Goal: Information Seeking & Learning: Learn about a topic

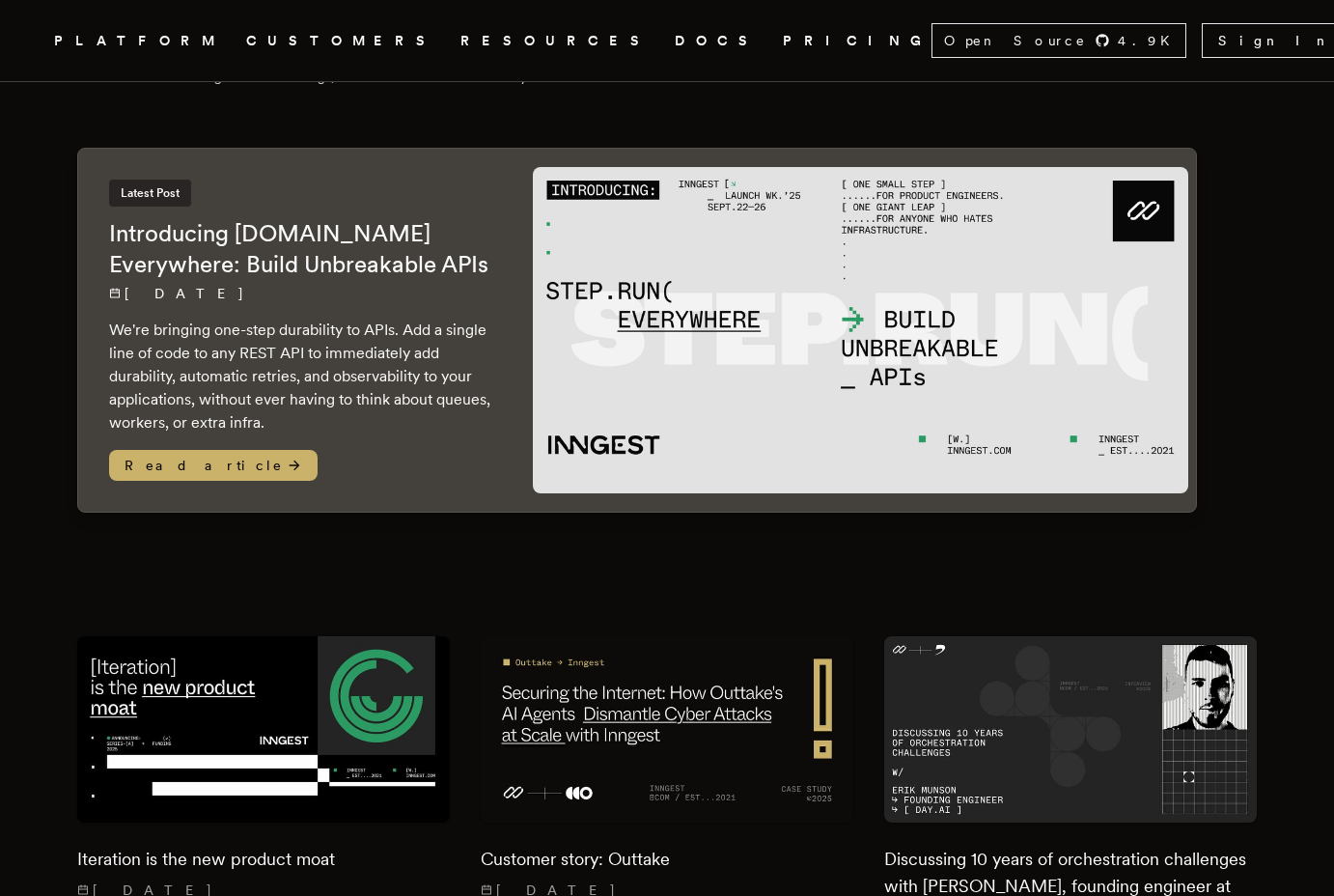
scroll to position [181, 0]
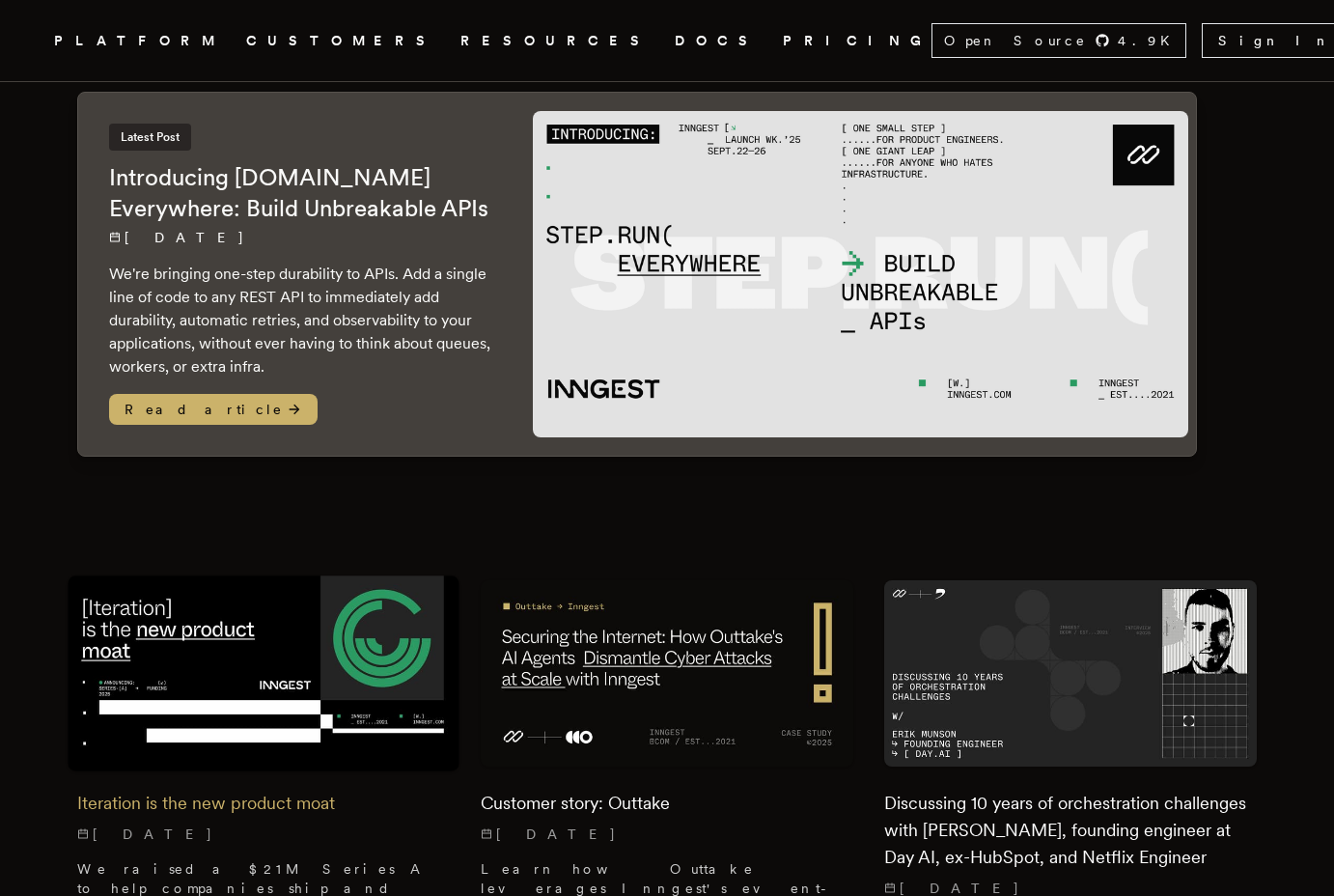
click at [337, 648] on img at bounding box center [262, 673] width 391 height 196
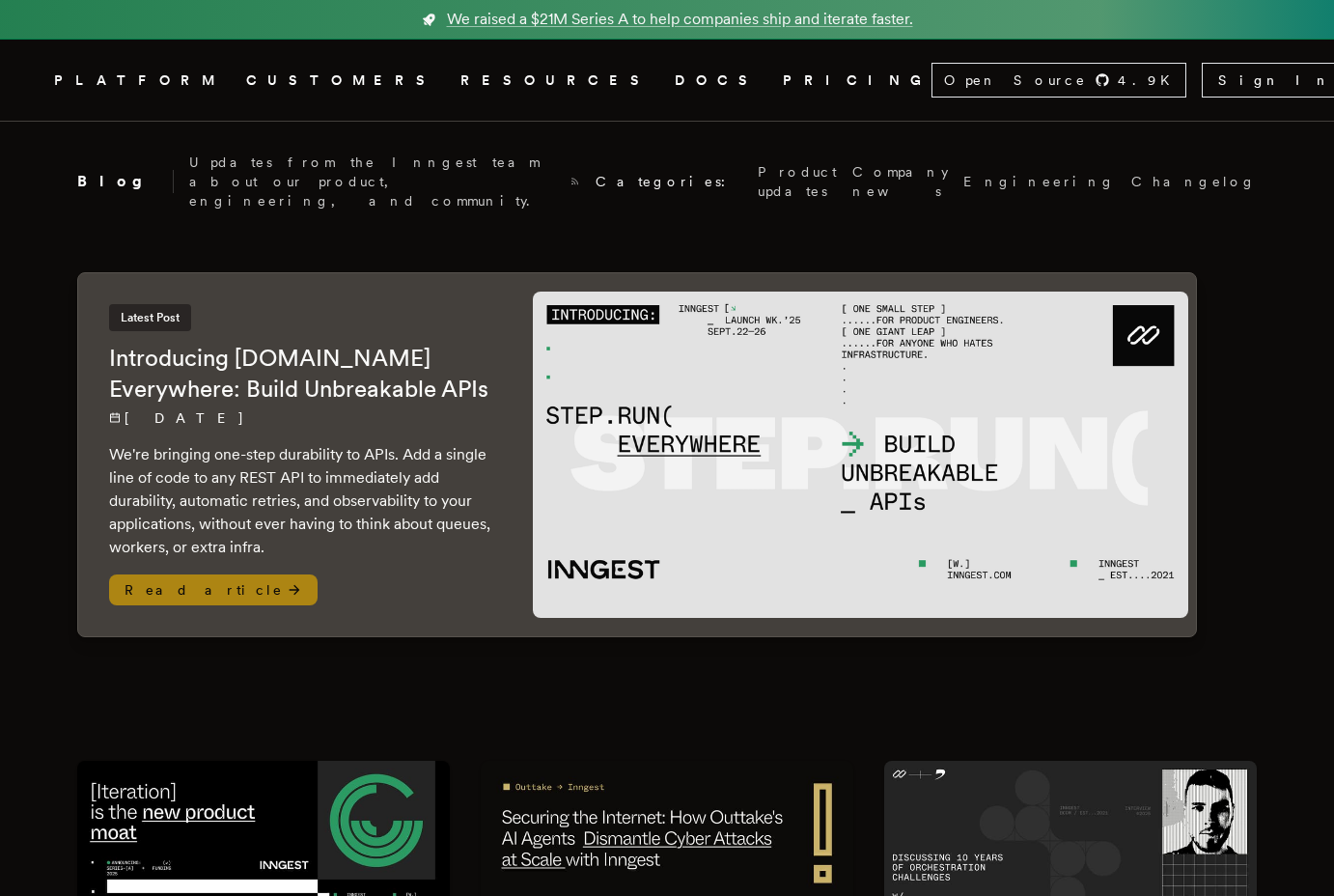
click at [366, 350] on h2 "Introducing Step.Run Everywhere: Build Unbreakable APIs" at bounding box center [301, 374] width 385 height 61
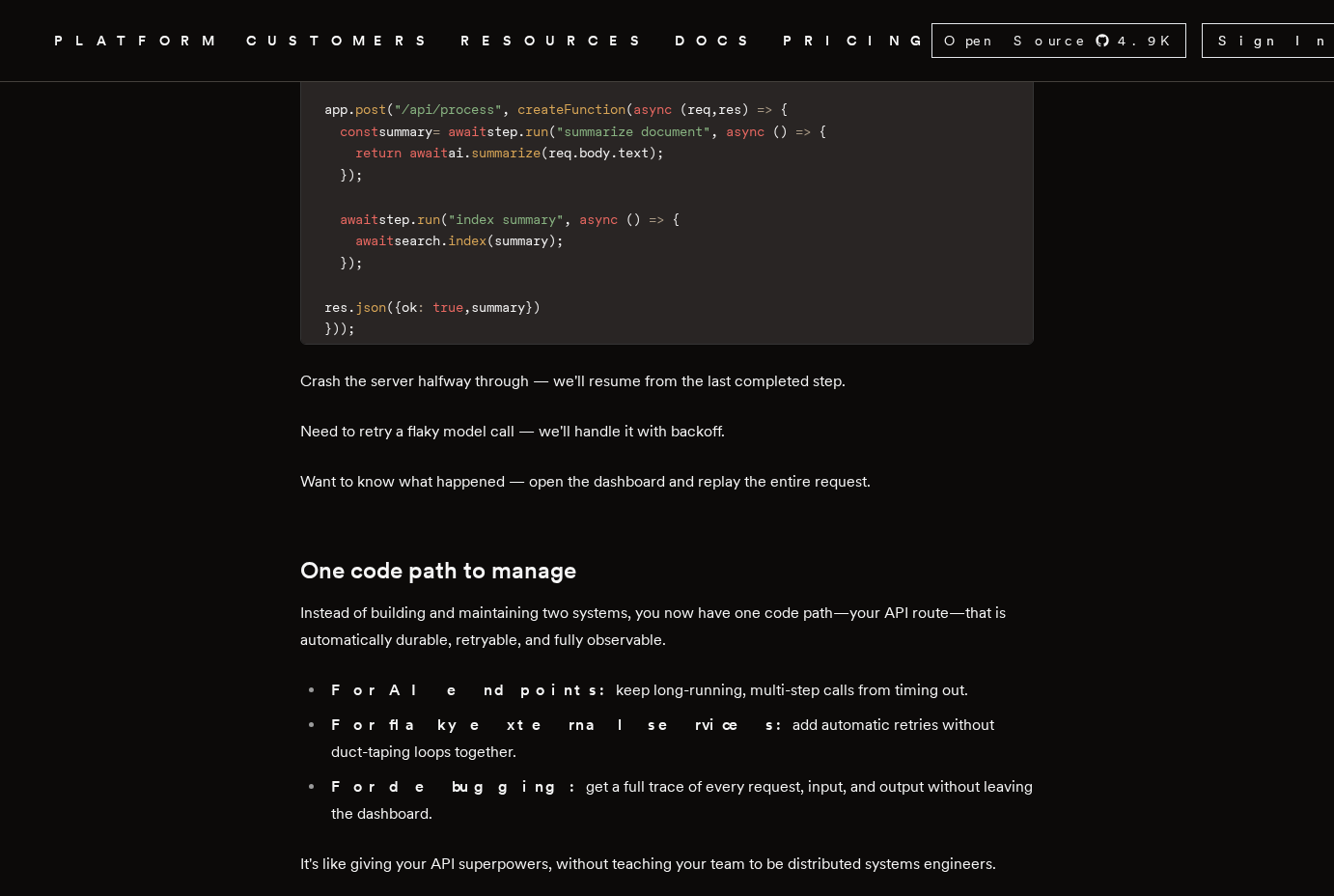
scroll to position [2694, 0]
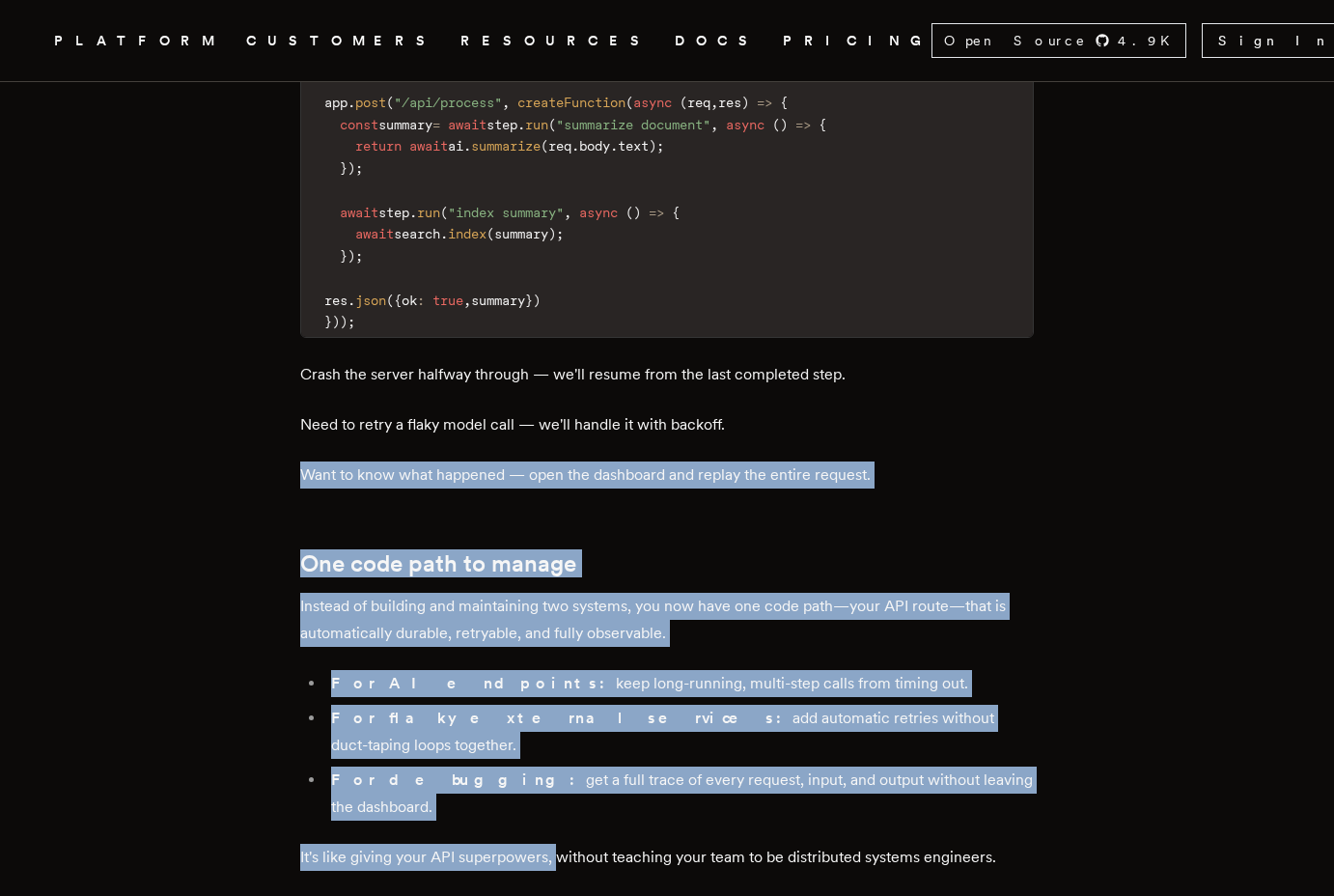
drag, startPoint x: 298, startPoint y: 339, endPoint x: 564, endPoint y: 661, distance: 417.7
click at [564, 844] on p "It's like giving your API superpowers, without teaching your team to be distrib…" at bounding box center [667, 856] width 734 height 27
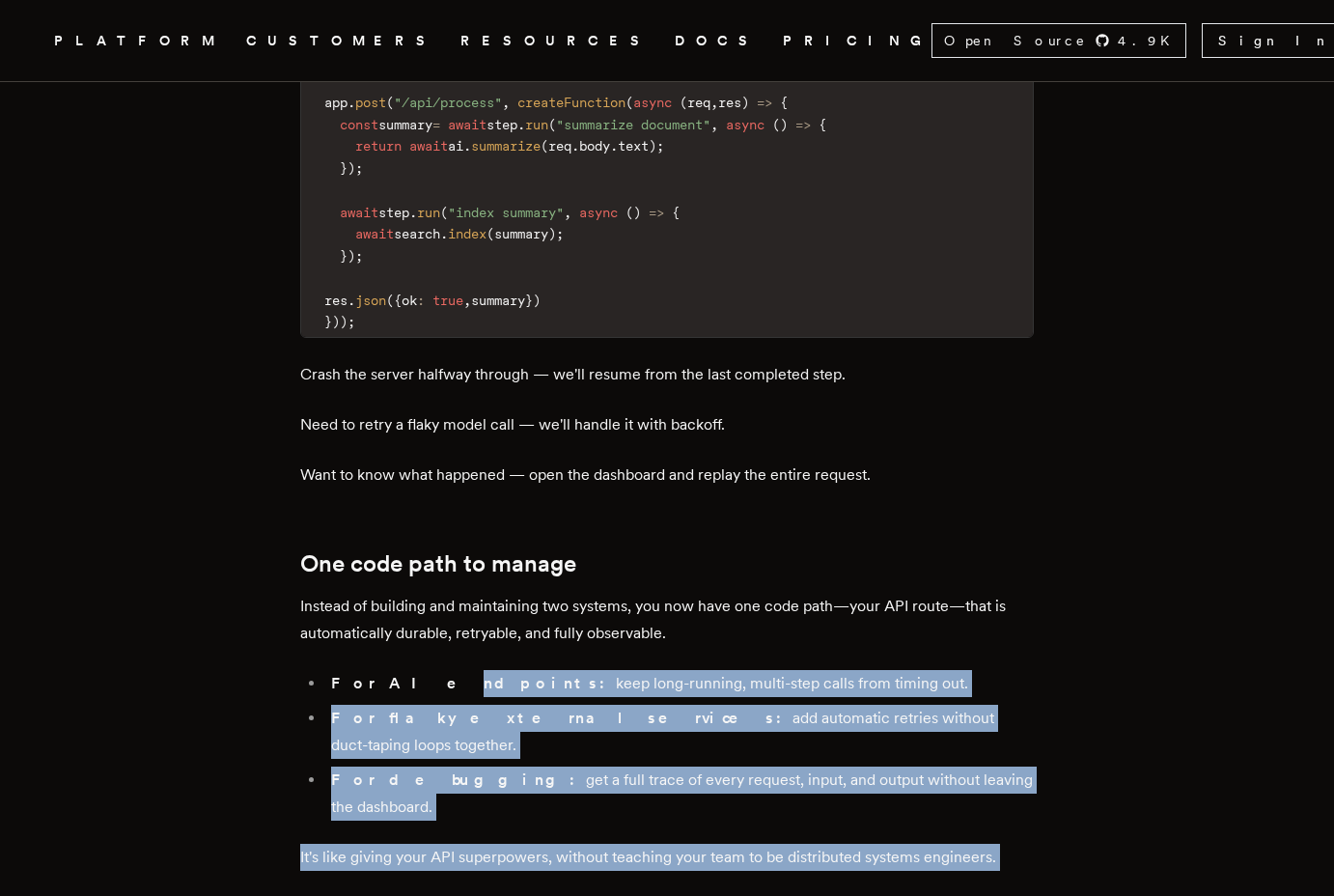
drag, startPoint x: 588, startPoint y: 676, endPoint x: 390, endPoint y: 528, distance: 247.2
click at [390, 670] on li "For AI endpoints: keep long-running, multi-step calls from timing out." at bounding box center [679, 682] width 708 height 27
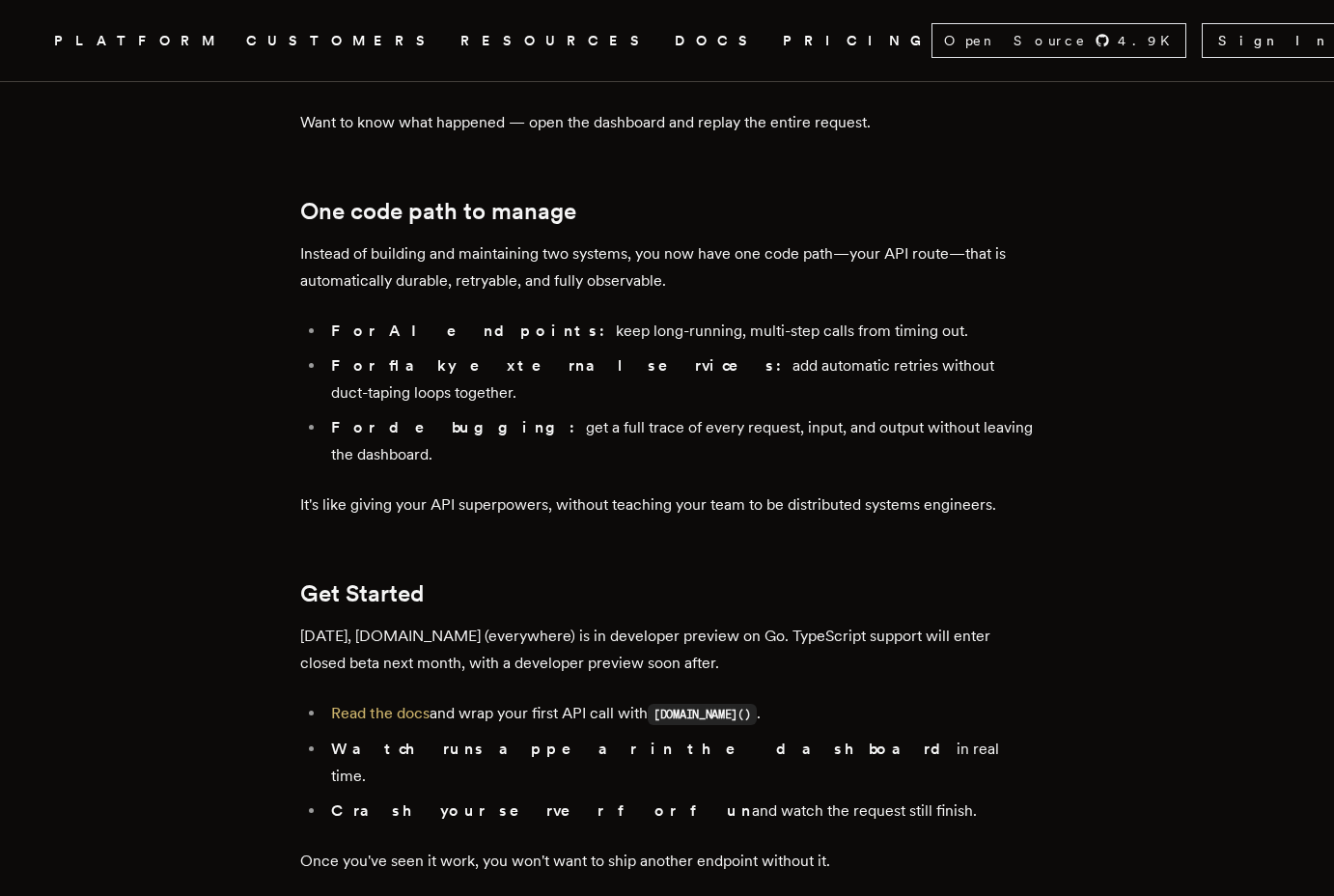
scroll to position [3053, 0]
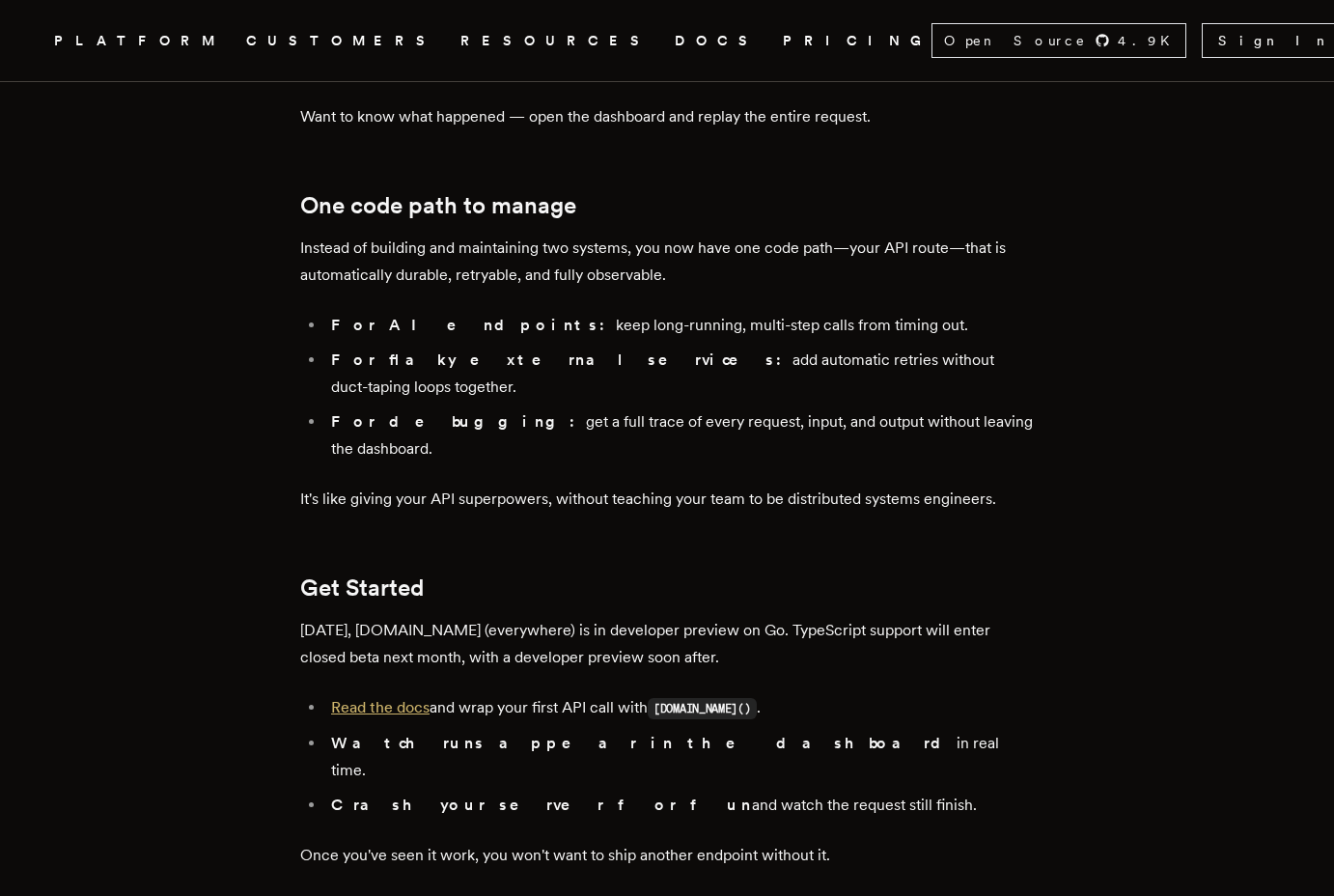
click at [379, 698] on link "Read the docs" at bounding box center [381, 707] width 99 height 19
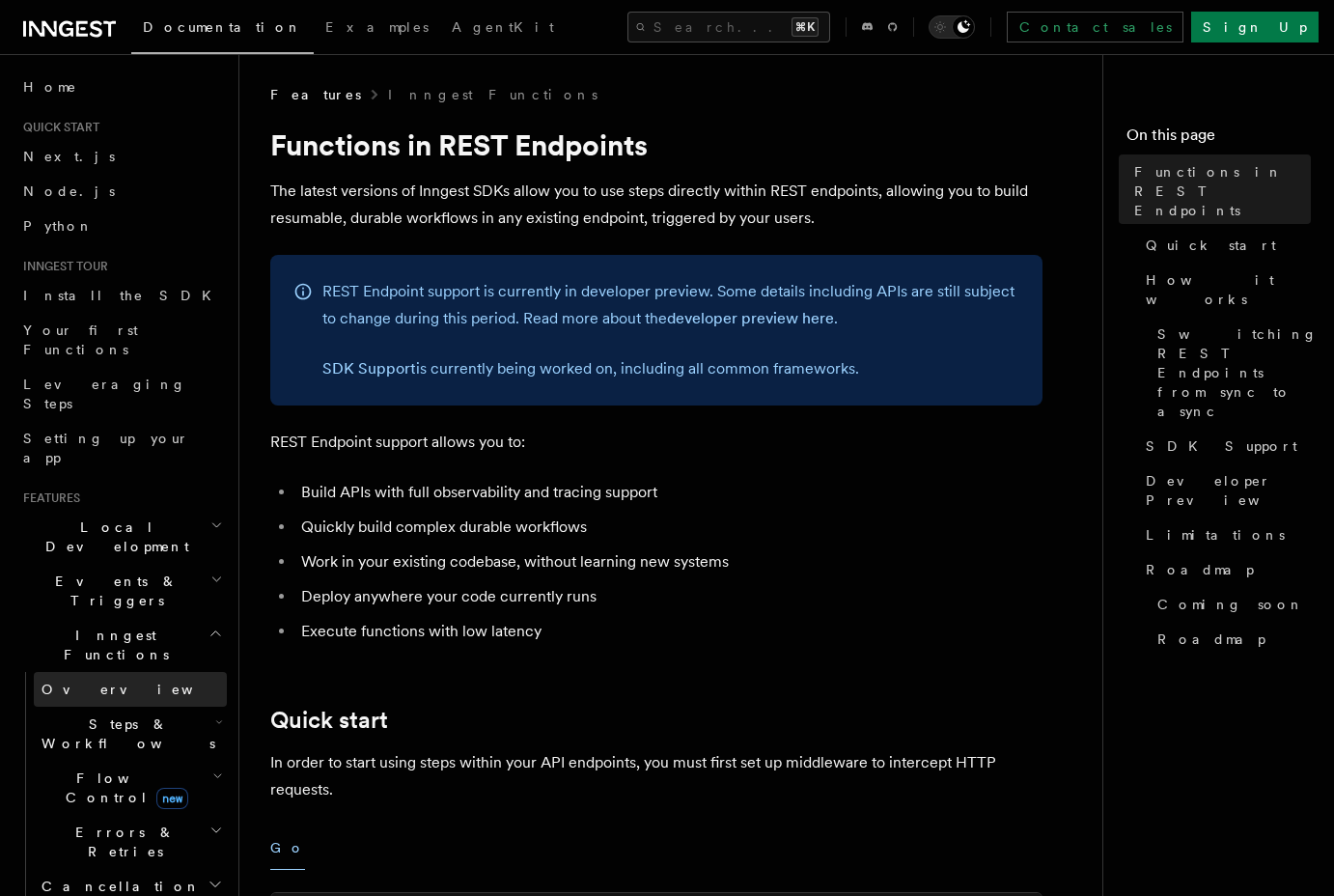
click at [147, 672] on link "Overview" at bounding box center [130, 688] width 193 height 35
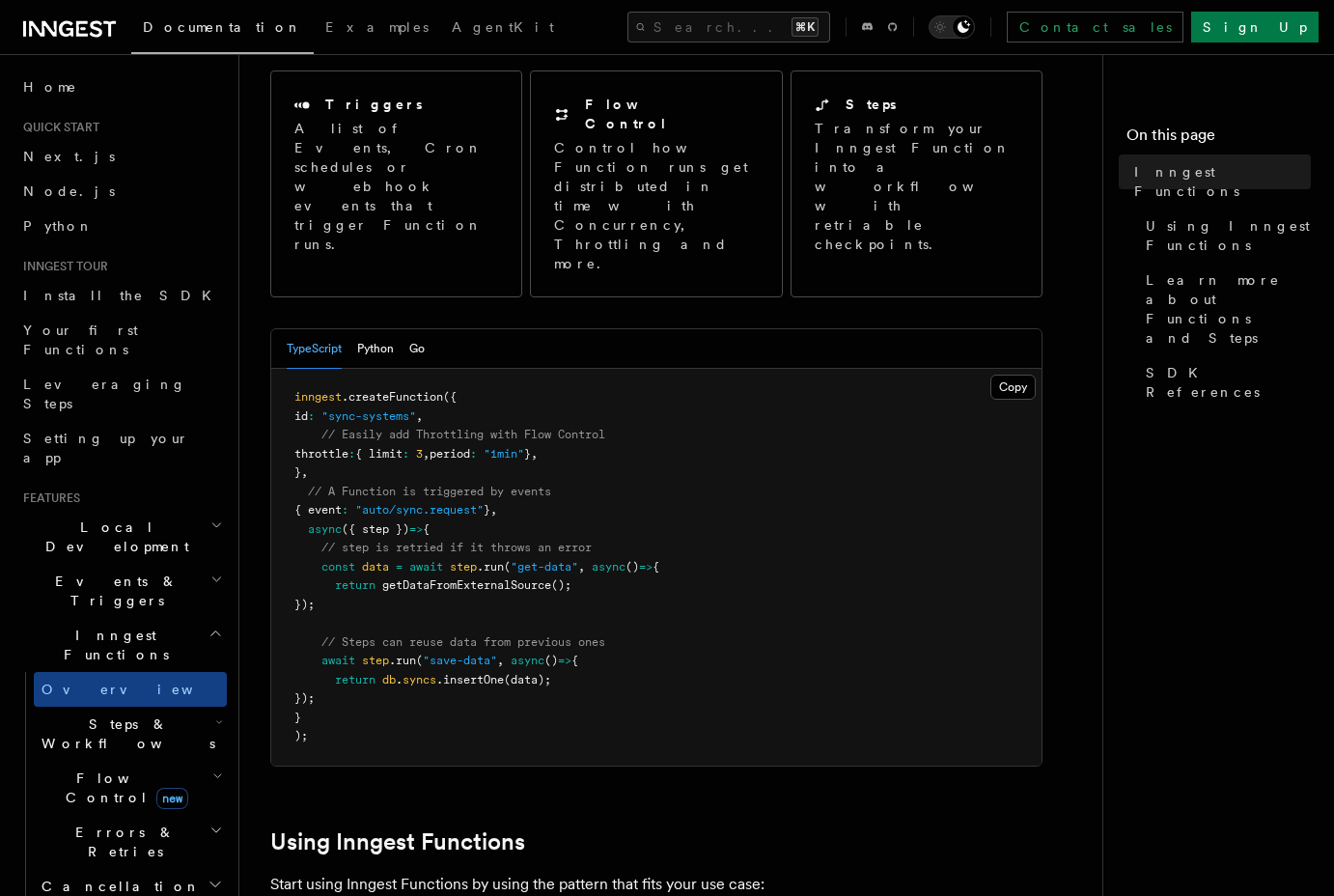
scroll to position [221, 0]
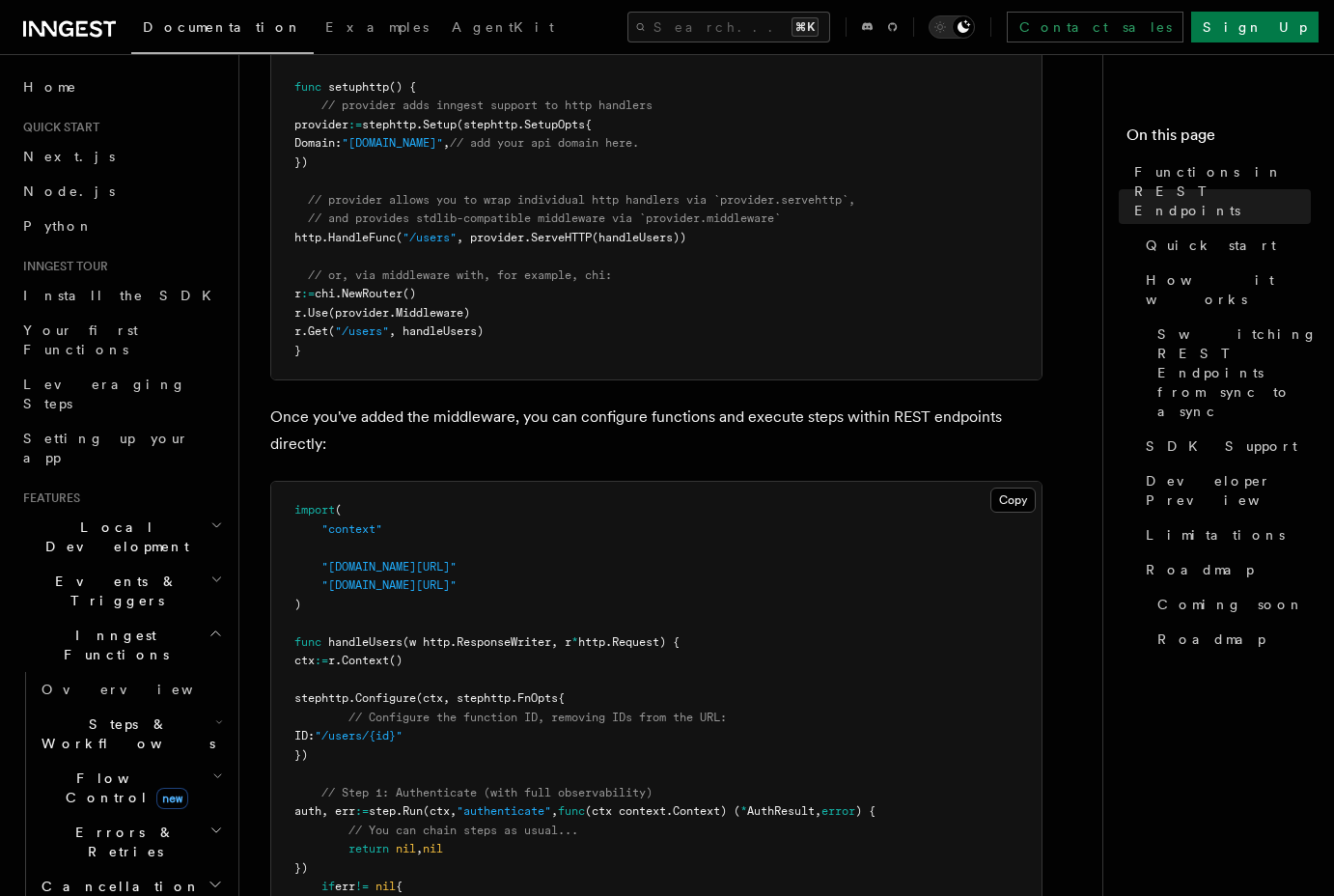
scroll to position [968, 0]
drag, startPoint x: 399, startPoint y: 420, endPoint x: 318, endPoint y: 410, distance: 81.6
click at [318, 410] on p "Once you've added the middleware, you can configure functions and execute steps…" at bounding box center [656, 428] width 772 height 54
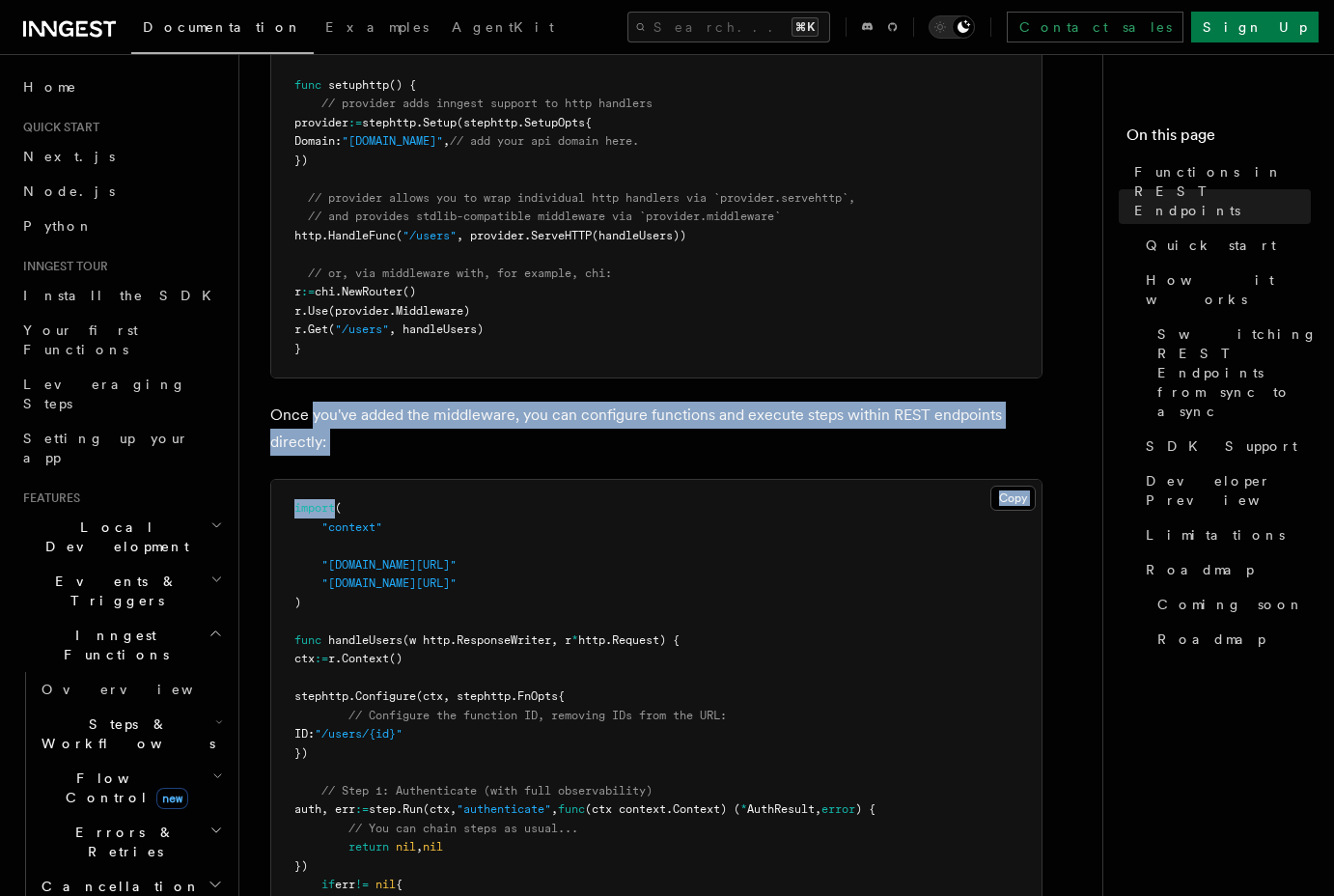
drag, startPoint x: 318, startPoint y: 410, endPoint x: 487, endPoint y: 459, distance: 176.0
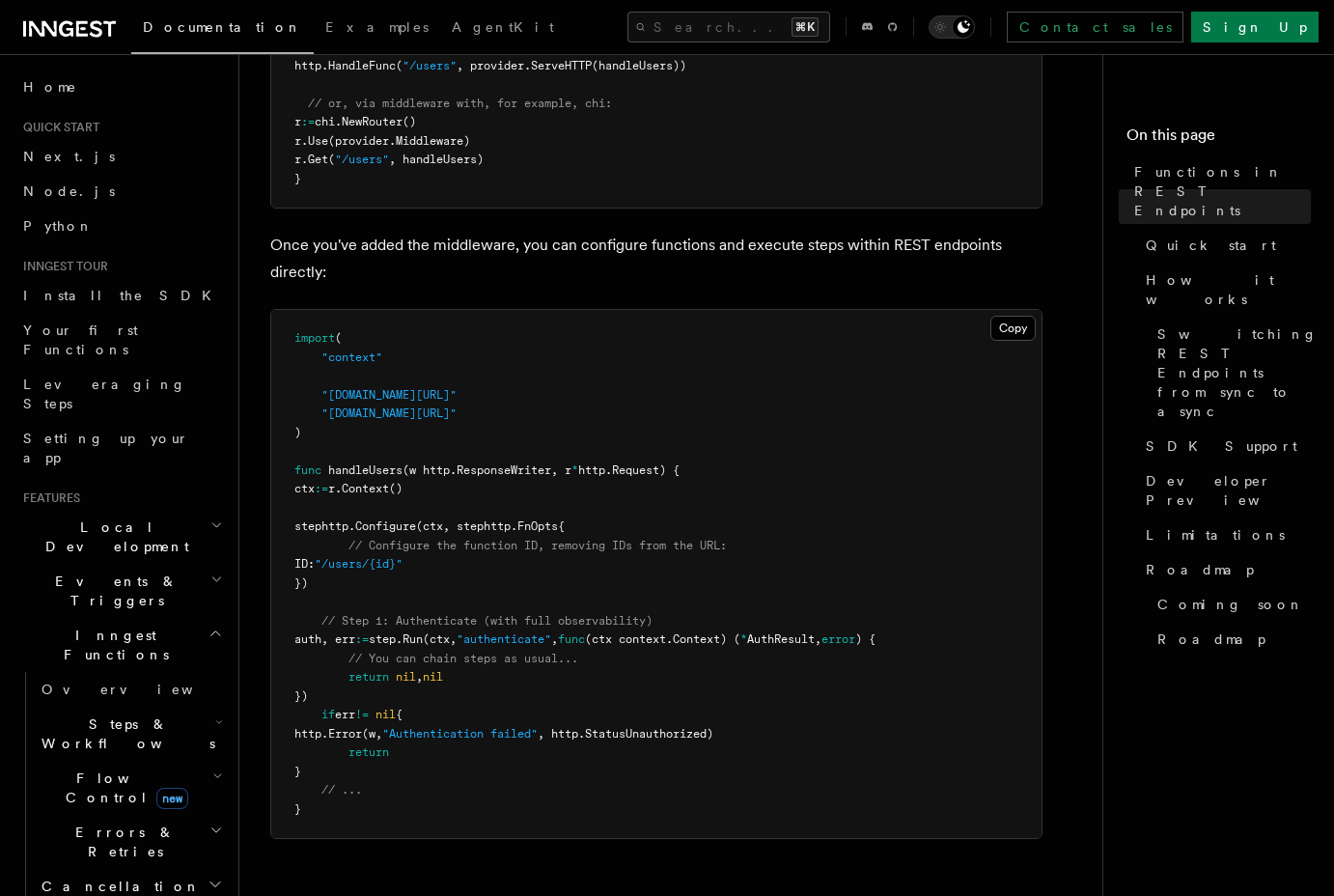
scroll to position [1139, 0]
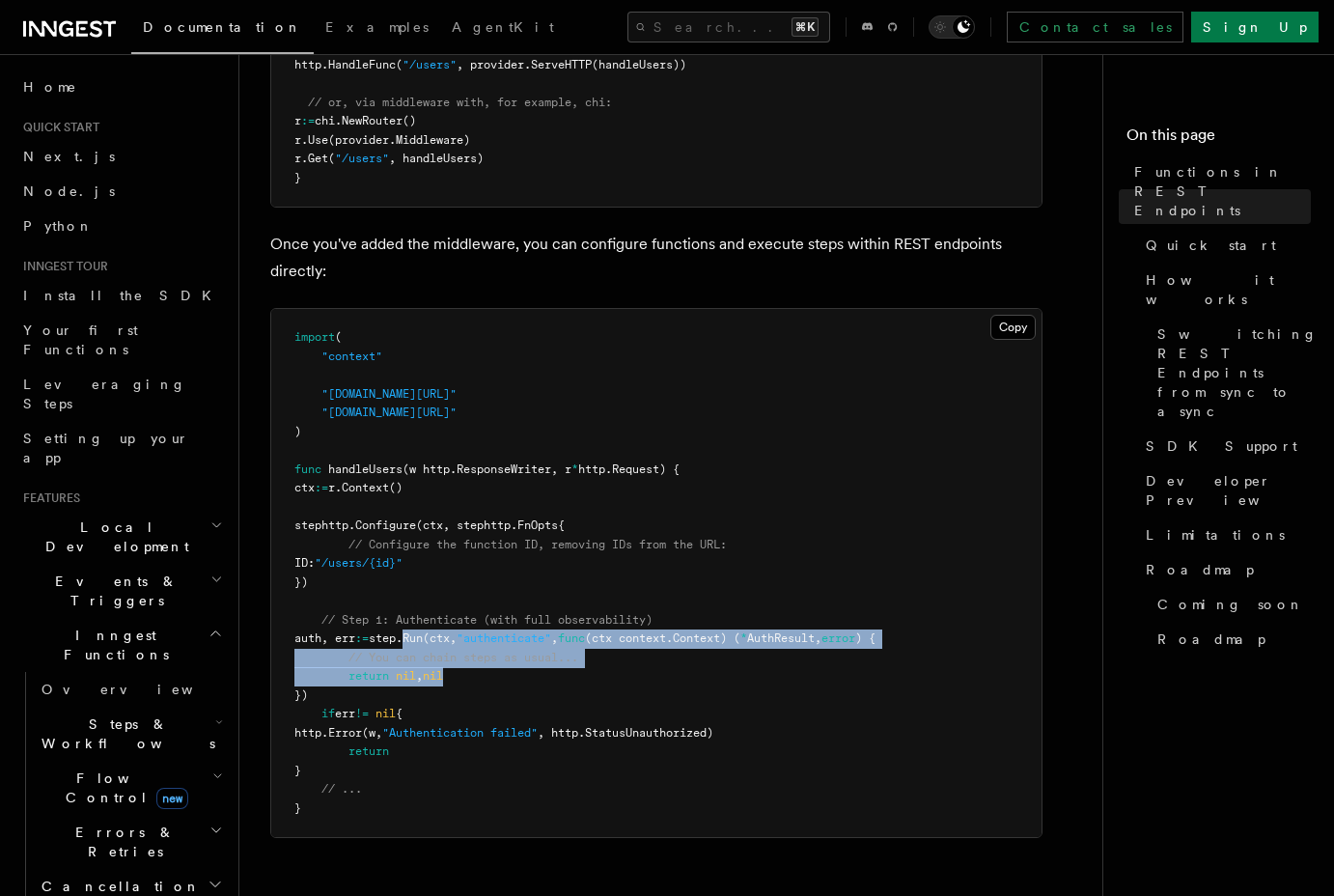
drag, startPoint x: 447, startPoint y: 637, endPoint x: 554, endPoint y: 681, distance: 115.7
click at [554, 681] on pre "import ( "context" "github.com/inngest/inngestgo/step" "github.com/inngest/inng…" at bounding box center [656, 573] width 770 height 528
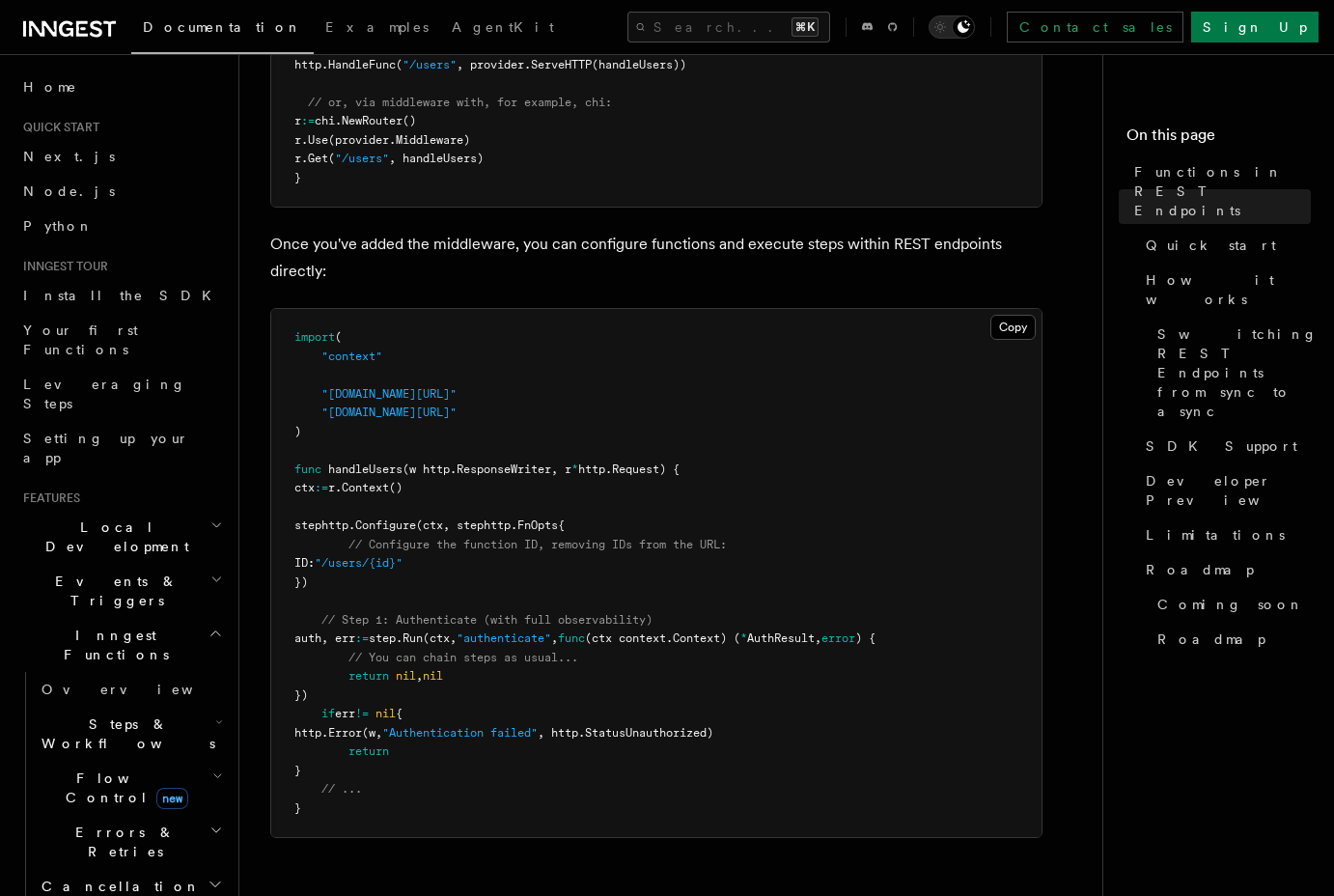
drag, startPoint x: 573, startPoint y: 697, endPoint x: 433, endPoint y: 624, distance: 157.9
click at [433, 624] on pre "import ( "context" "github.com/inngest/inngestgo/step" "github.com/inngest/inng…" at bounding box center [656, 573] width 770 height 528
click at [433, 624] on span "// Step 1: Authenticate (with full observability)" at bounding box center [487, 620] width 331 height 14
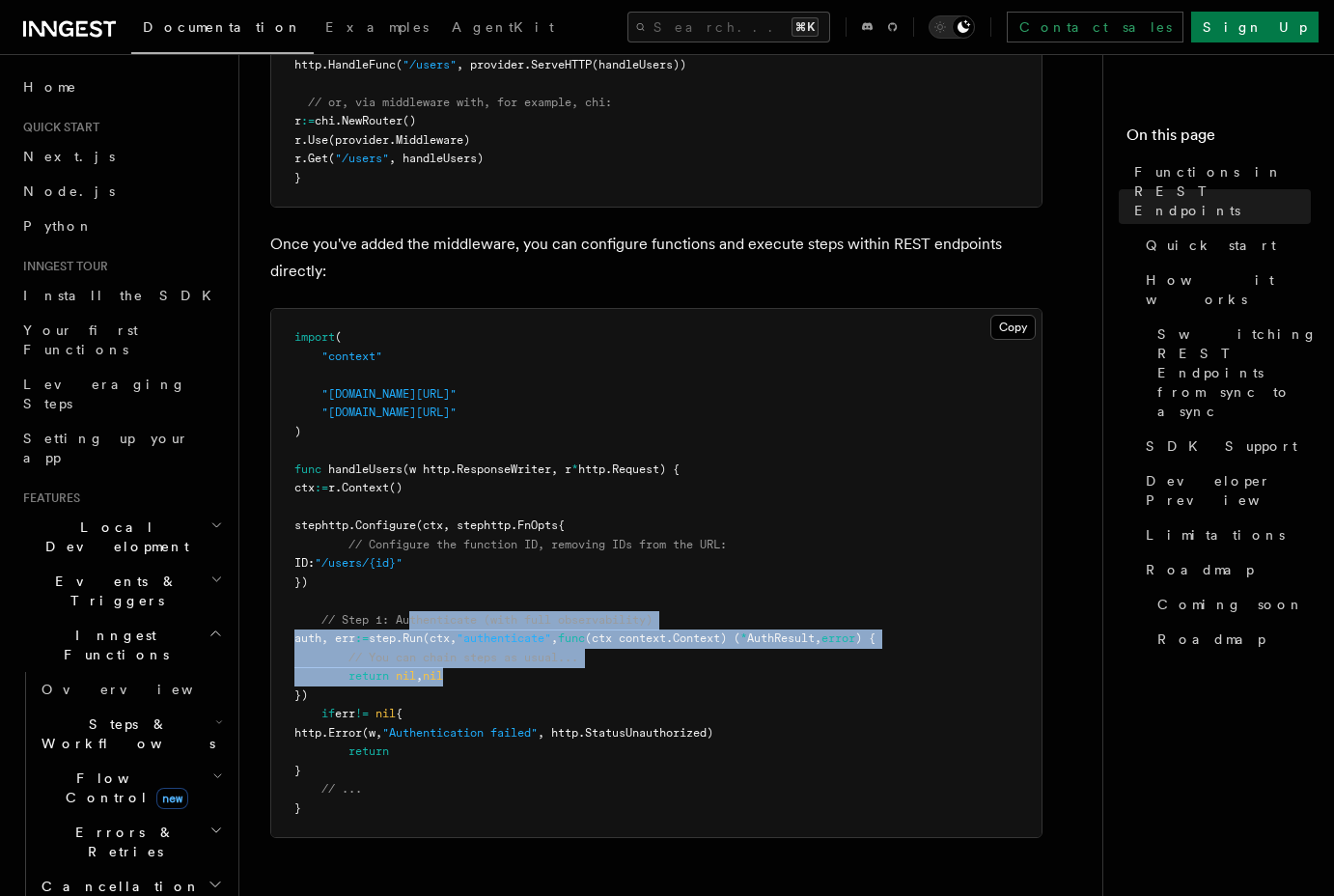
drag, startPoint x: 412, startPoint y: 617, endPoint x: 531, endPoint y: 675, distance: 132.4
click at [531, 675] on pre "import ( "context" "github.com/inngest/inngestgo/step" "github.com/inngest/inng…" at bounding box center [656, 573] width 770 height 528
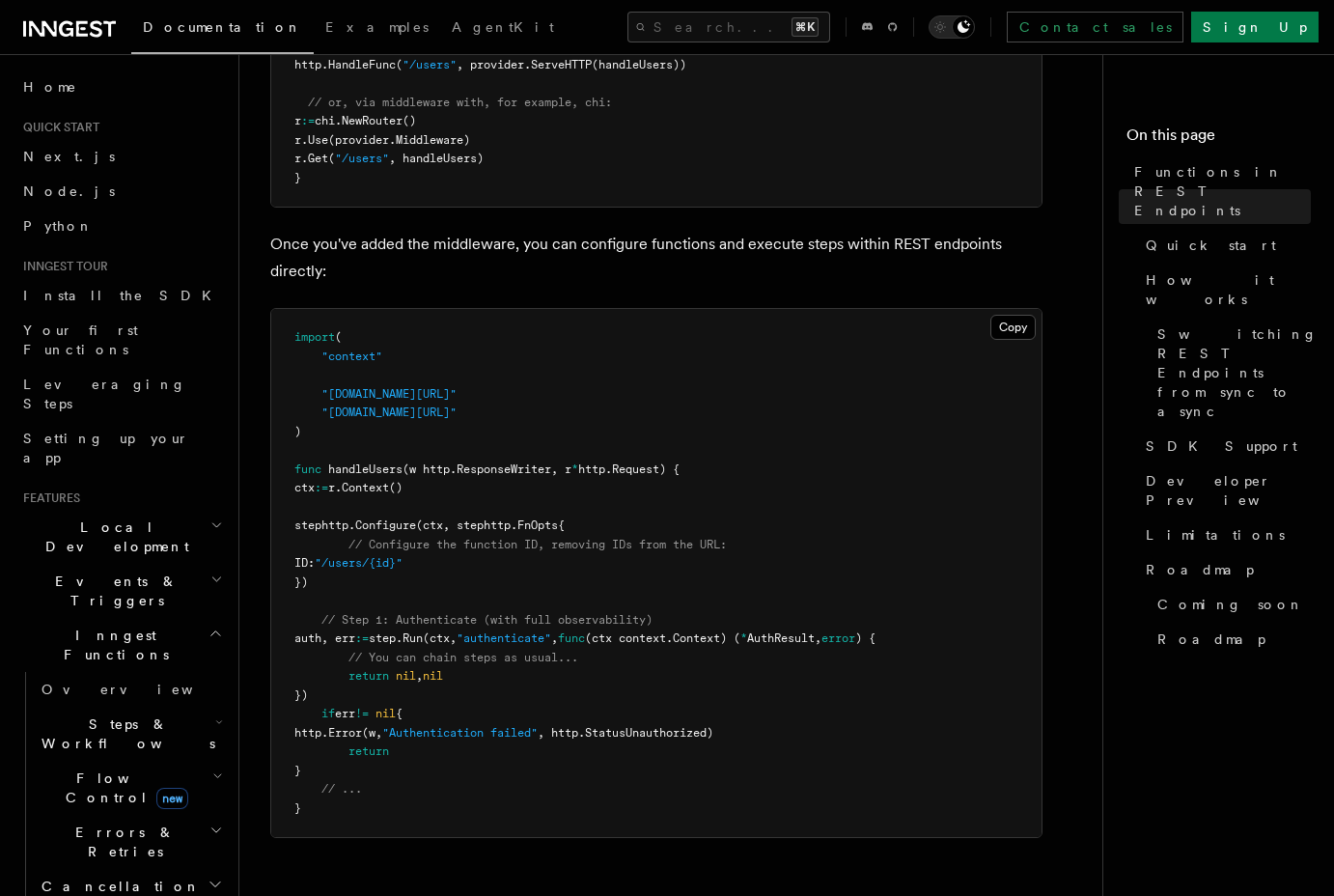
drag, startPoint x: 549, startPoint y: 687, endPoint x: 431, endPoint y: 640, distance: 127.0
click at [431, 640] on pre "import ( "context" "github.com/inngest/inngestgo/step" "github.com/inngest/inng…" at bounding box center [656, 573] width 770 height 528
click at [402, 640] on span "step." at bounding box center [386, 638] width 34 height 14
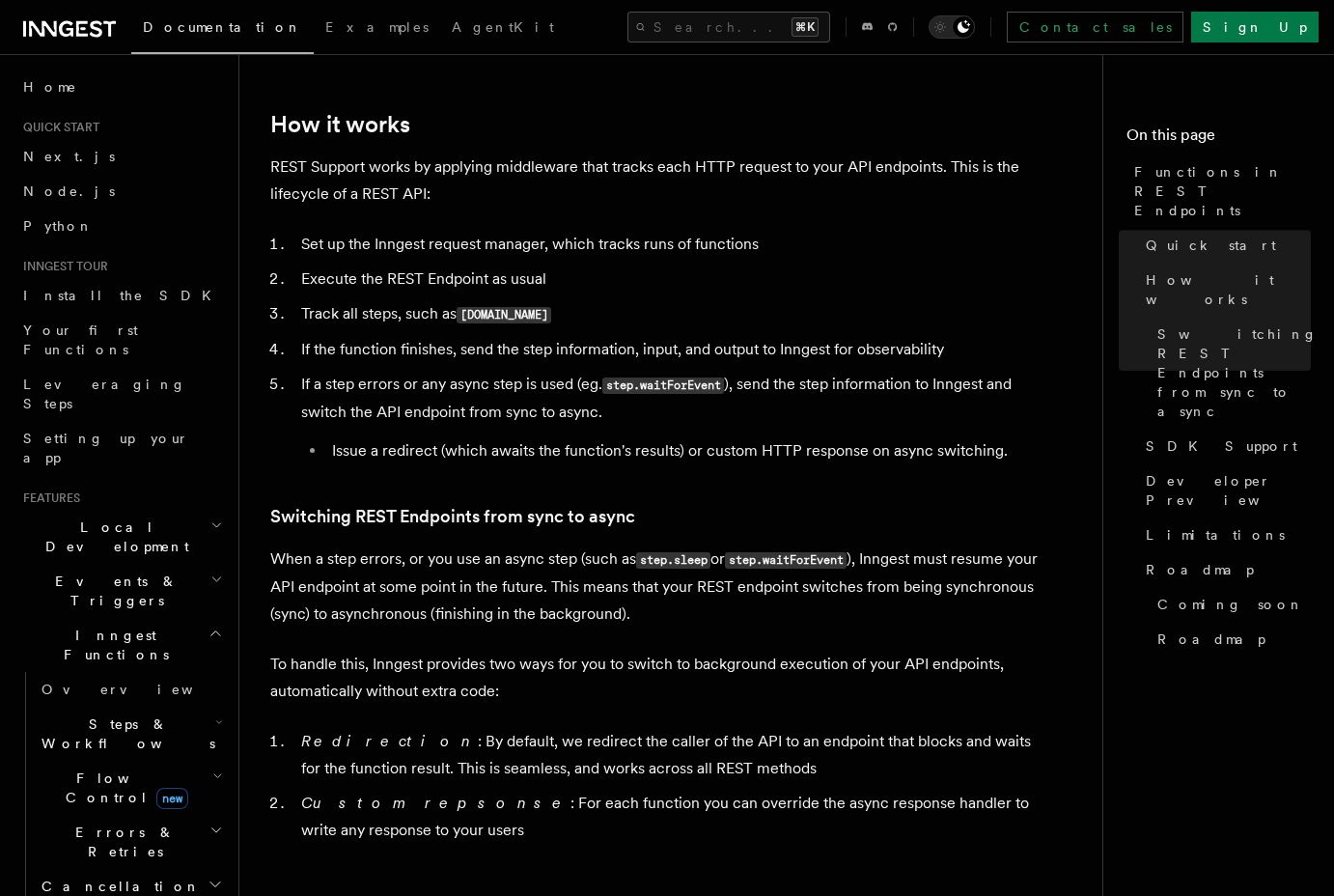
scroll to position [1911, 0]
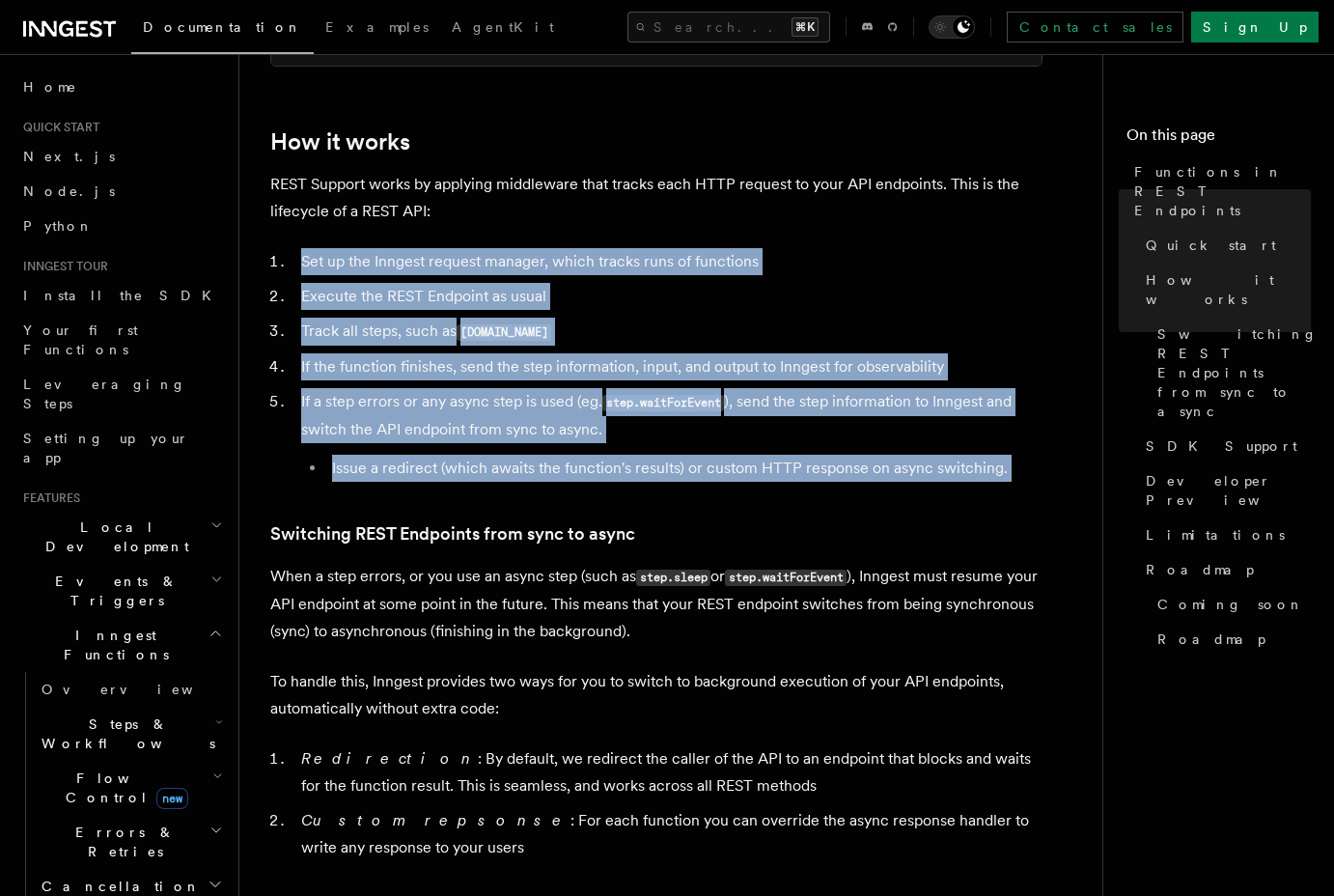
drag, startPoint x: 302, startPoint y: 255, endPoint x: 635, endPoint y: 493, distance: 409.3
click at [635, 493] on article "Features Inngest Functions Functions in REST Endpoints The latest versions of I…" at bounding box center [678, 358] width 817 height 4368
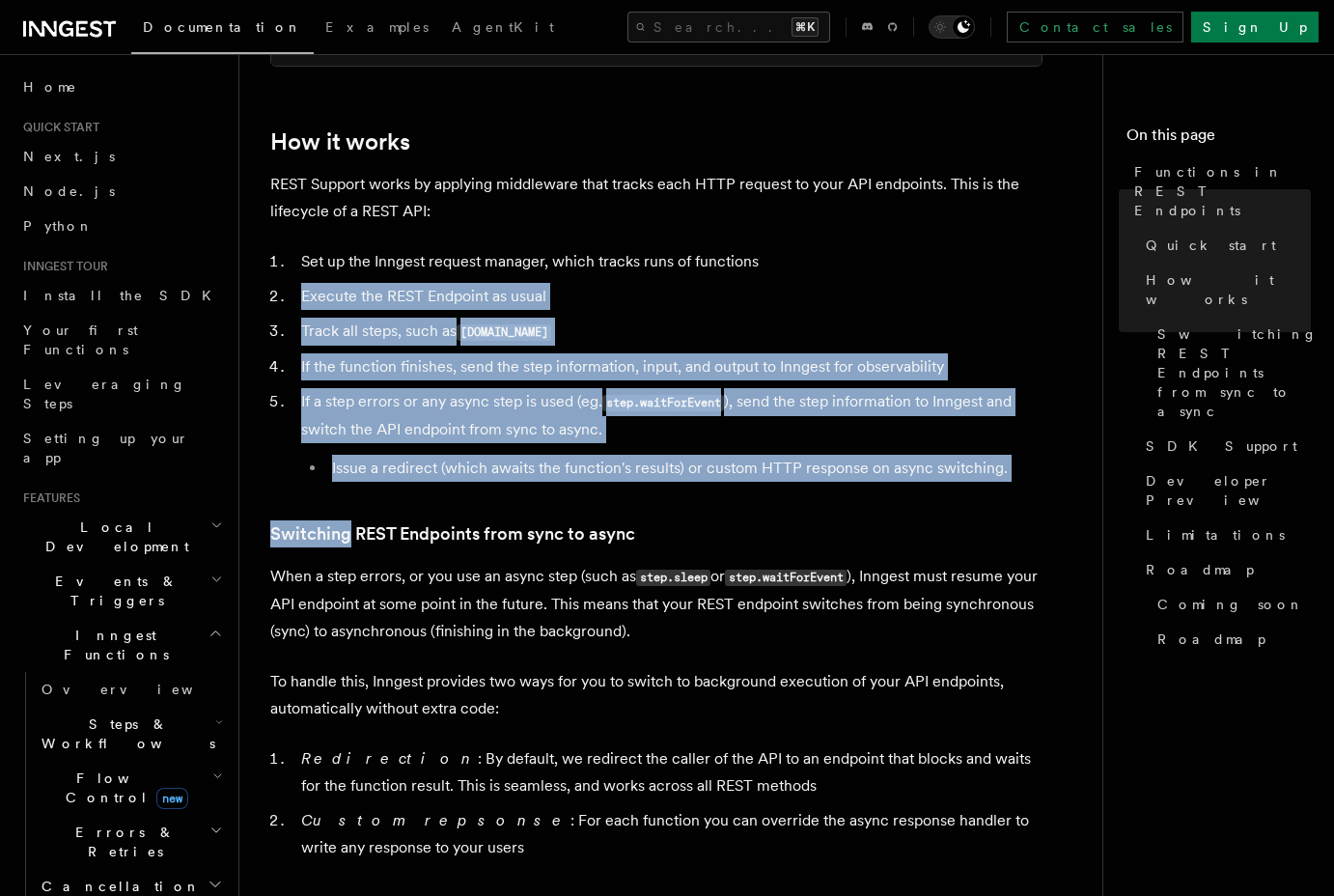
drag, startPoint x: 635, startPoint y: 493, endPoint x: 299, endPoint y: 298, distance: 388.5
click at [300, 298] on article "Features Inngest Functions Functions in REST Endpoints The latest versions of I…" at bounding box center [678, 358] width 817 height 4368
click at [299, 298] on li "Execute the REST Endpoint as usual" at bounding box center [669, 296] width 748 height 27
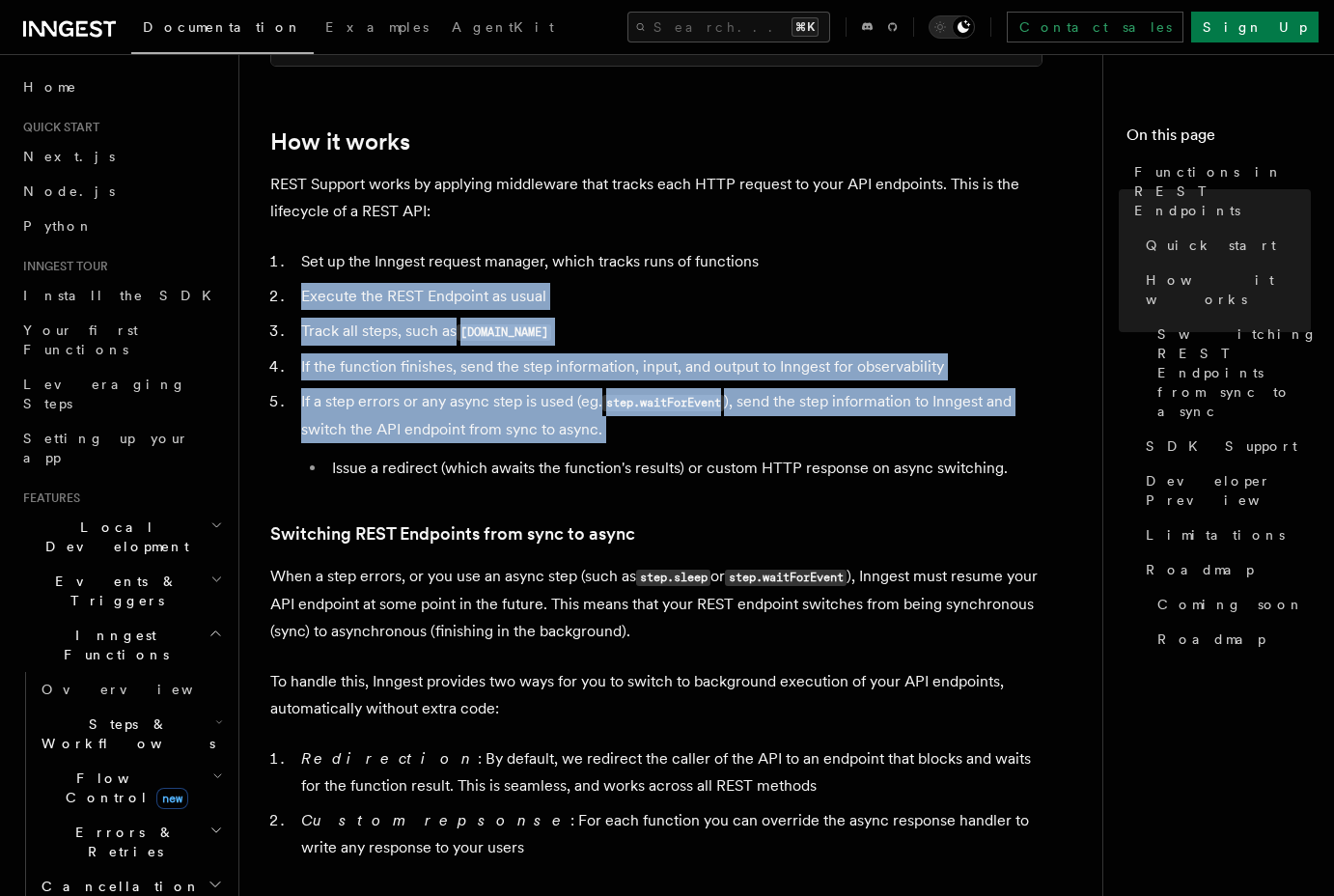
drag, startPoint x: 299, startPoint y: 298, endPoint x: 627, endPoint y: 437, distance: 356.2
click at [627, 437] on ol "Set up the Inngest request manager, which tracks runs of functions Execute the …" at bounding box center [656, 365] width 772 height 233
click at [627, 437] on li "If a step errors or any async step is used (eg. step.waitForEvent ), send the s…" at bounding box center [669, 434] width 748 height 94
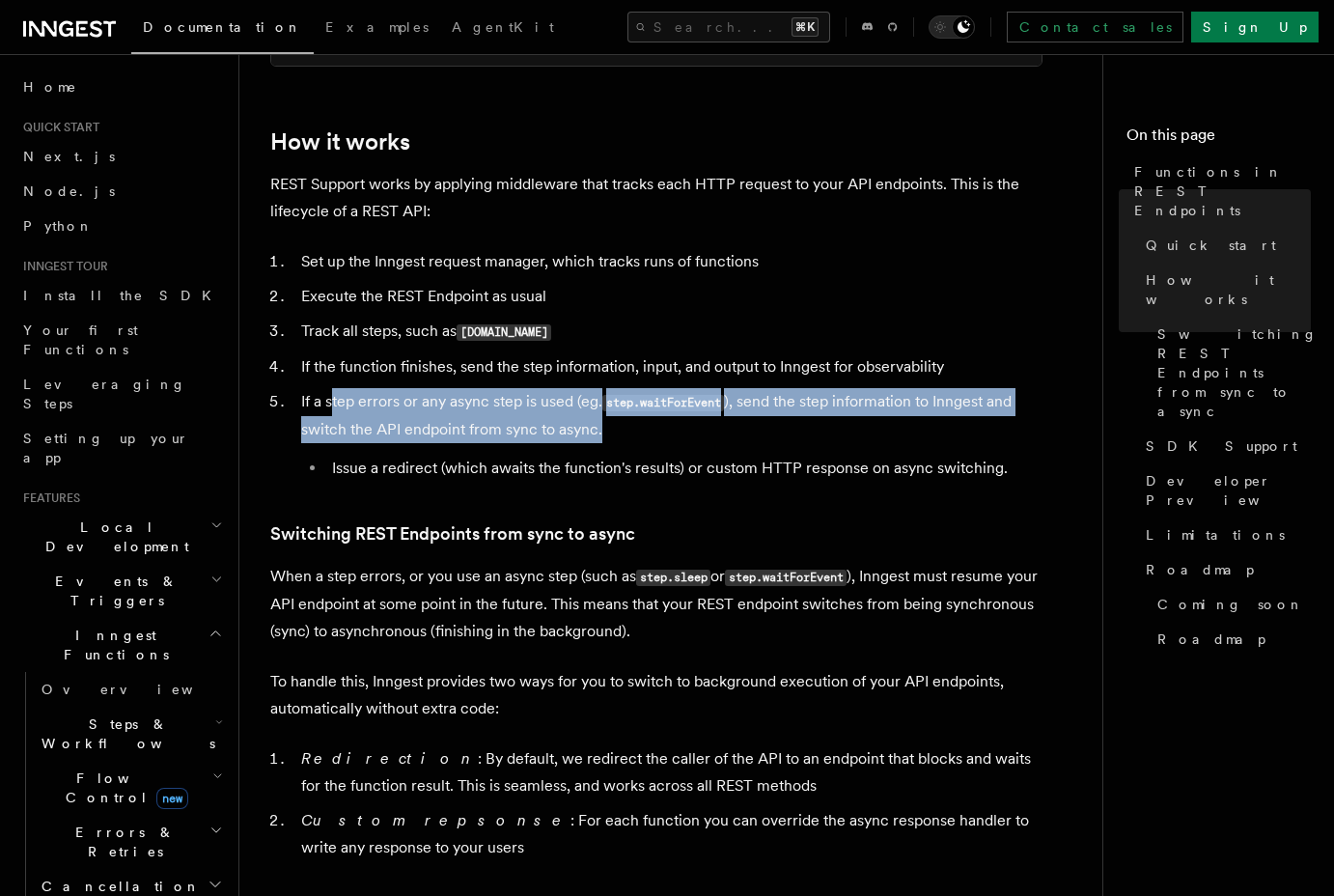
drag, startPoint x: 645, startPoint y: 437, endPoint x: 334, endPoint y: 392, distance: 314.2
click at [334, 392] on li "If a step errors or any async step is used (eg. step.waitForEvent ), send the s…" at bounding box center [669, 434] width 748 height 94
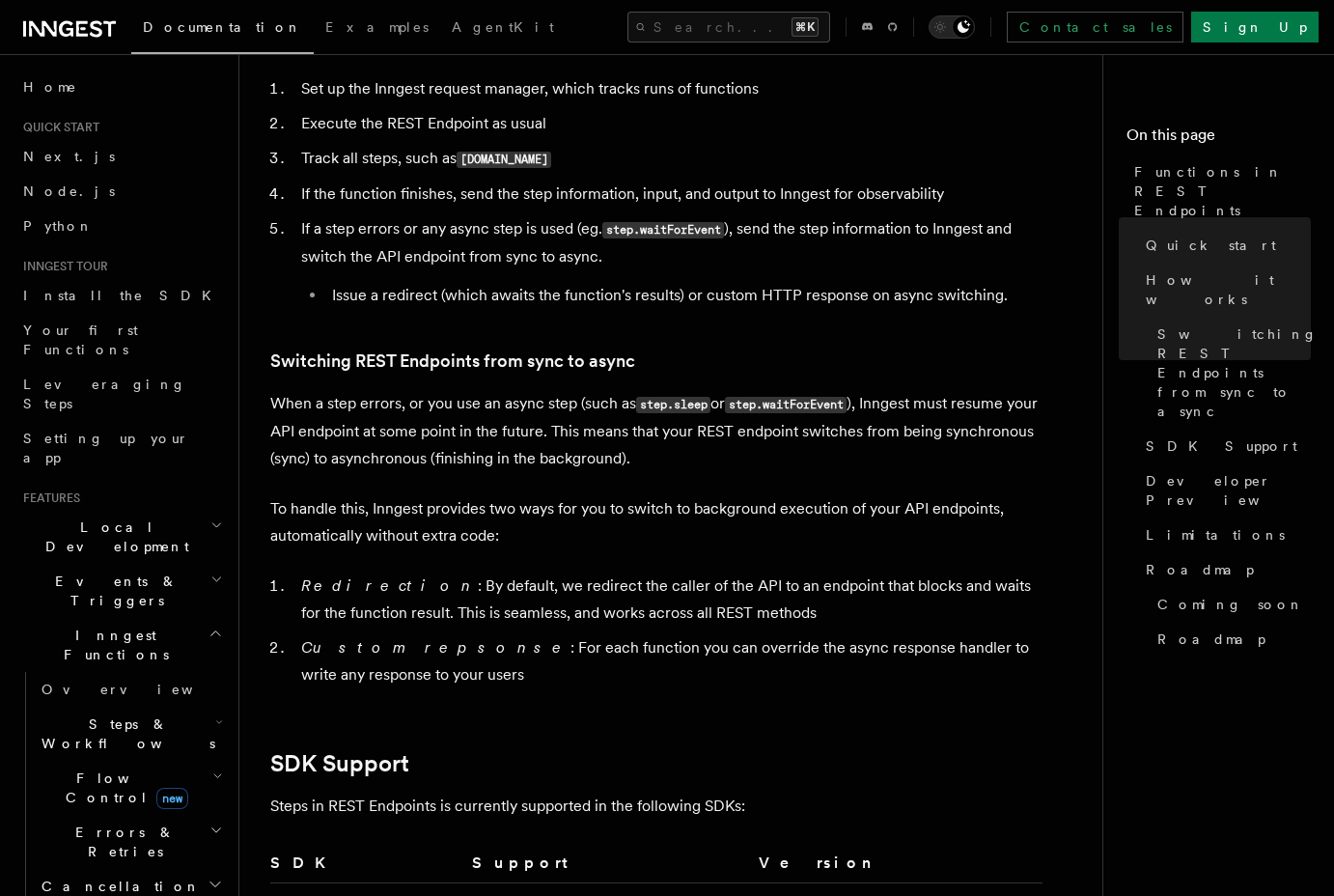
scroll to position [2511, 0]
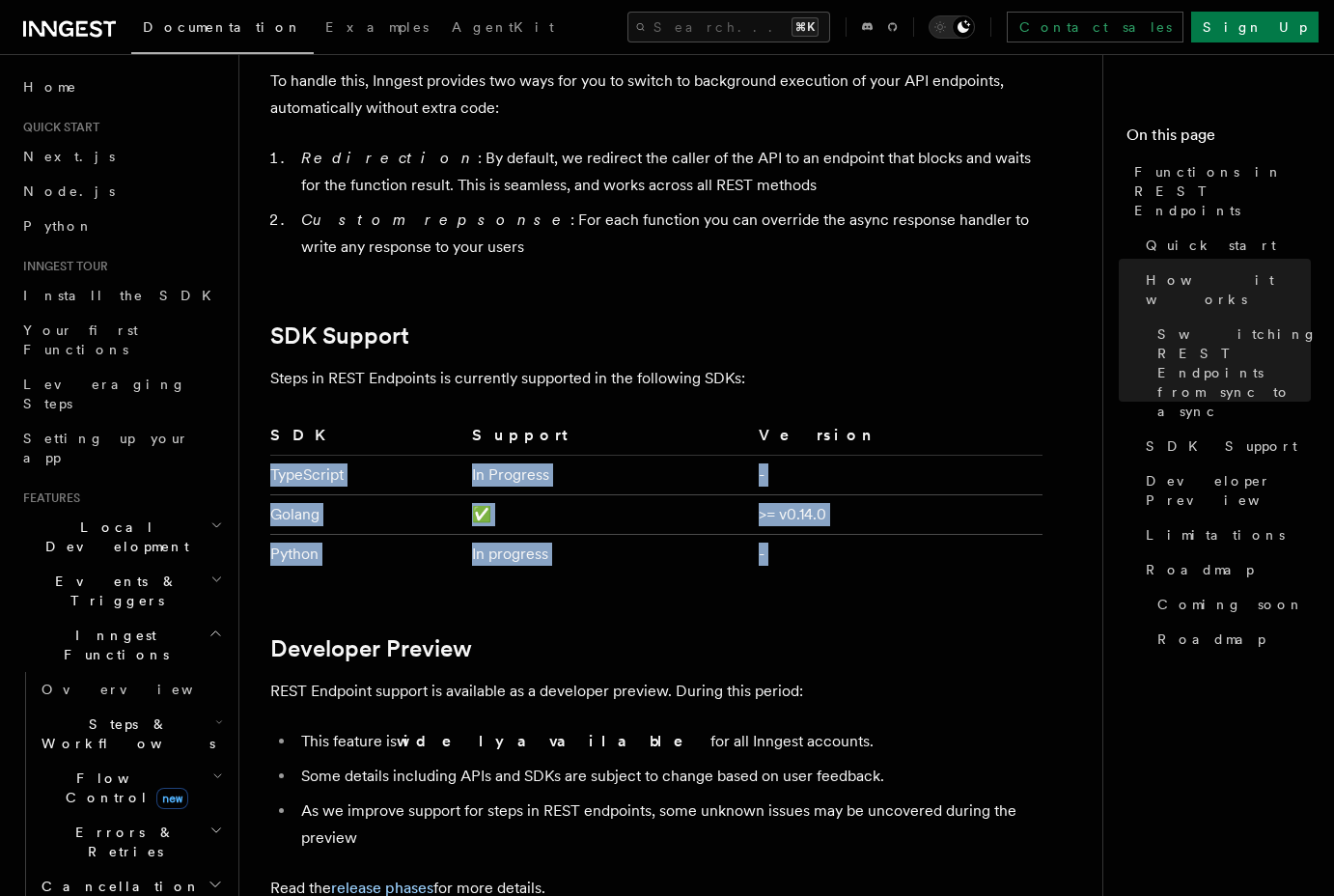
drag, startPoint x: 304, startPoint y: 463, endPoint x: 627, endPoint y: 587, distance: 346.0
drag, startPoint x: 661, startPoint y: 586, endPoint x: 402, endPoint y: 505, distance: 271.4
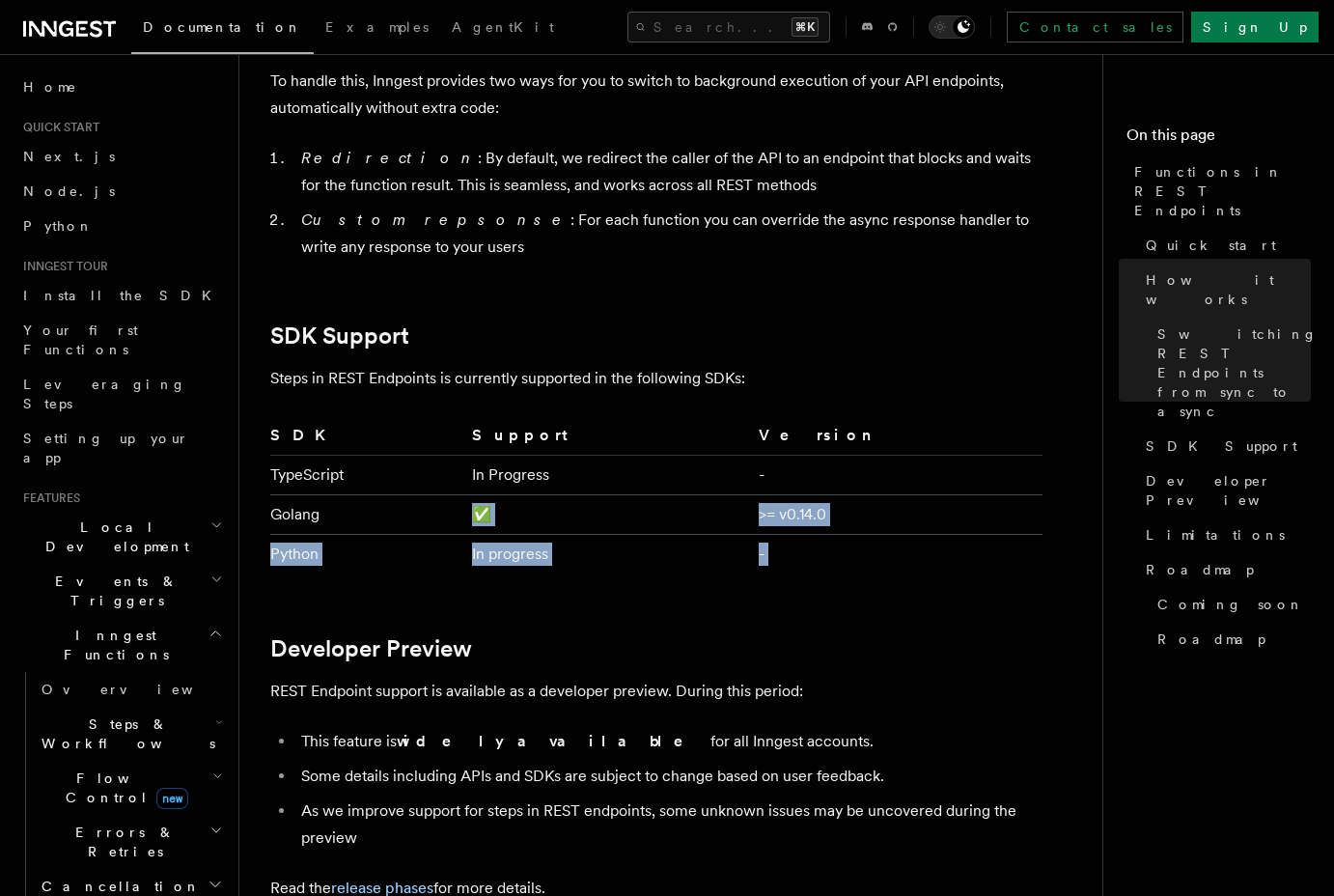
click at [402, 505] on td "Golang" at bounding box center [367, 515] width 194 height 40
drag, startPoint x: 402, startPoint y: 505, endPoint x: 711, endPoint y: 569, distance: 315.6
click at [711, 570] on tbody "TypeScript In Progress - Golang ✅ >= v0.14.0 Python In progress -" at bounding box center [656, 515] width 772 height 119
click at [711, 569] on td "In progress" at bounding box center [608, 555] width 287 height 40
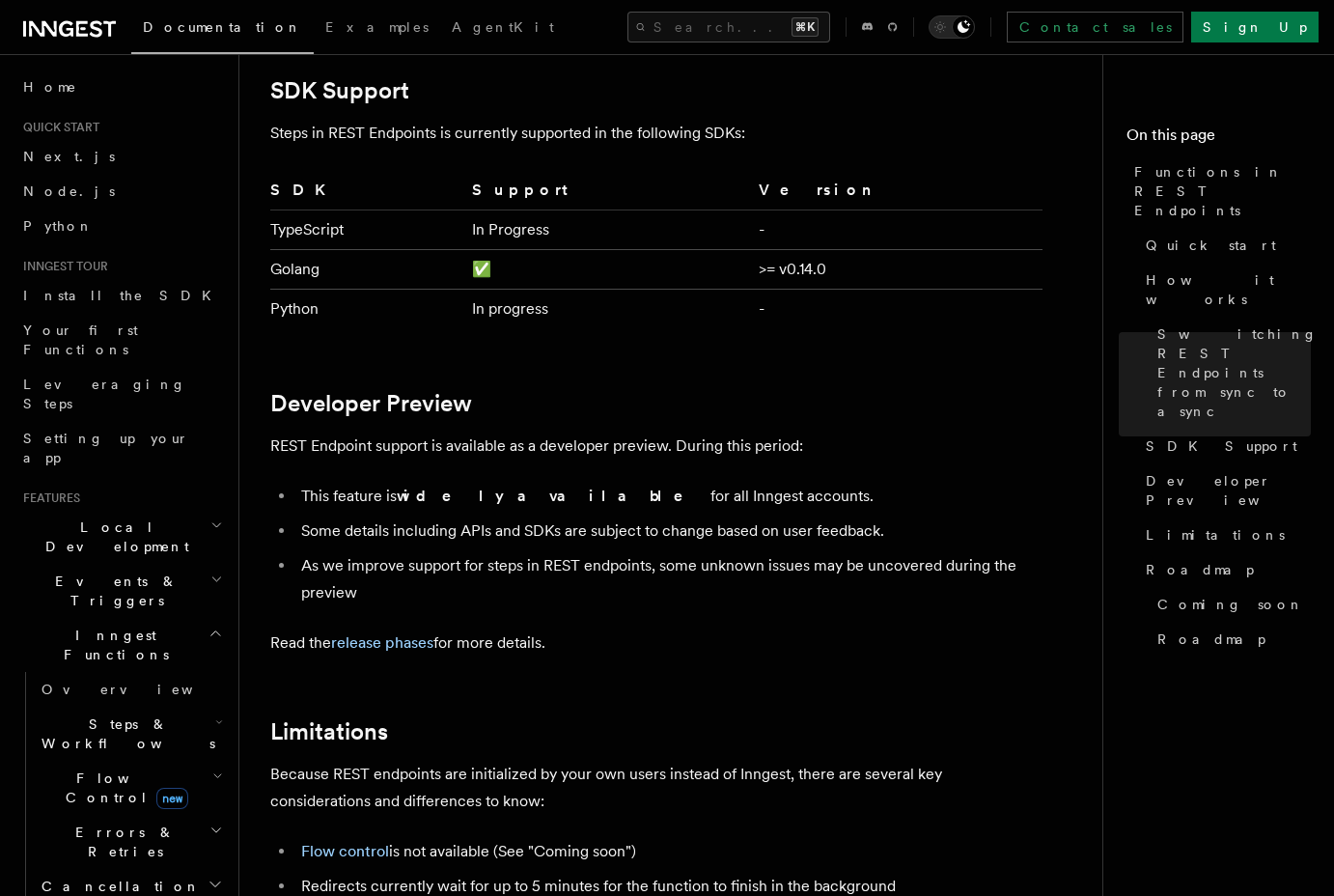
scroll to position [3216, 0]
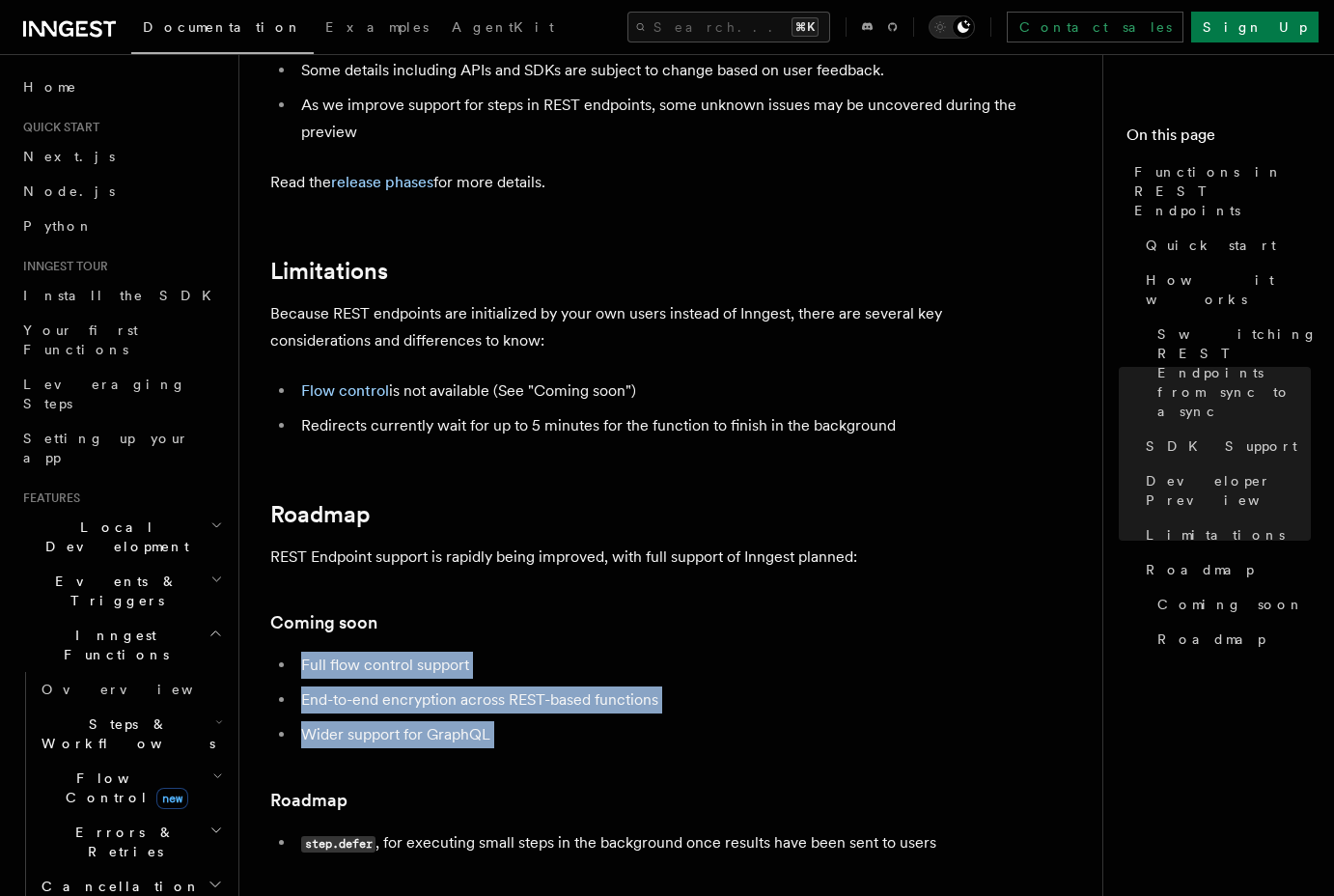
drag, startPoint x: 598, startPoint y: 772, endPoint x: 430, endPoint y: 642, distance: 212.4
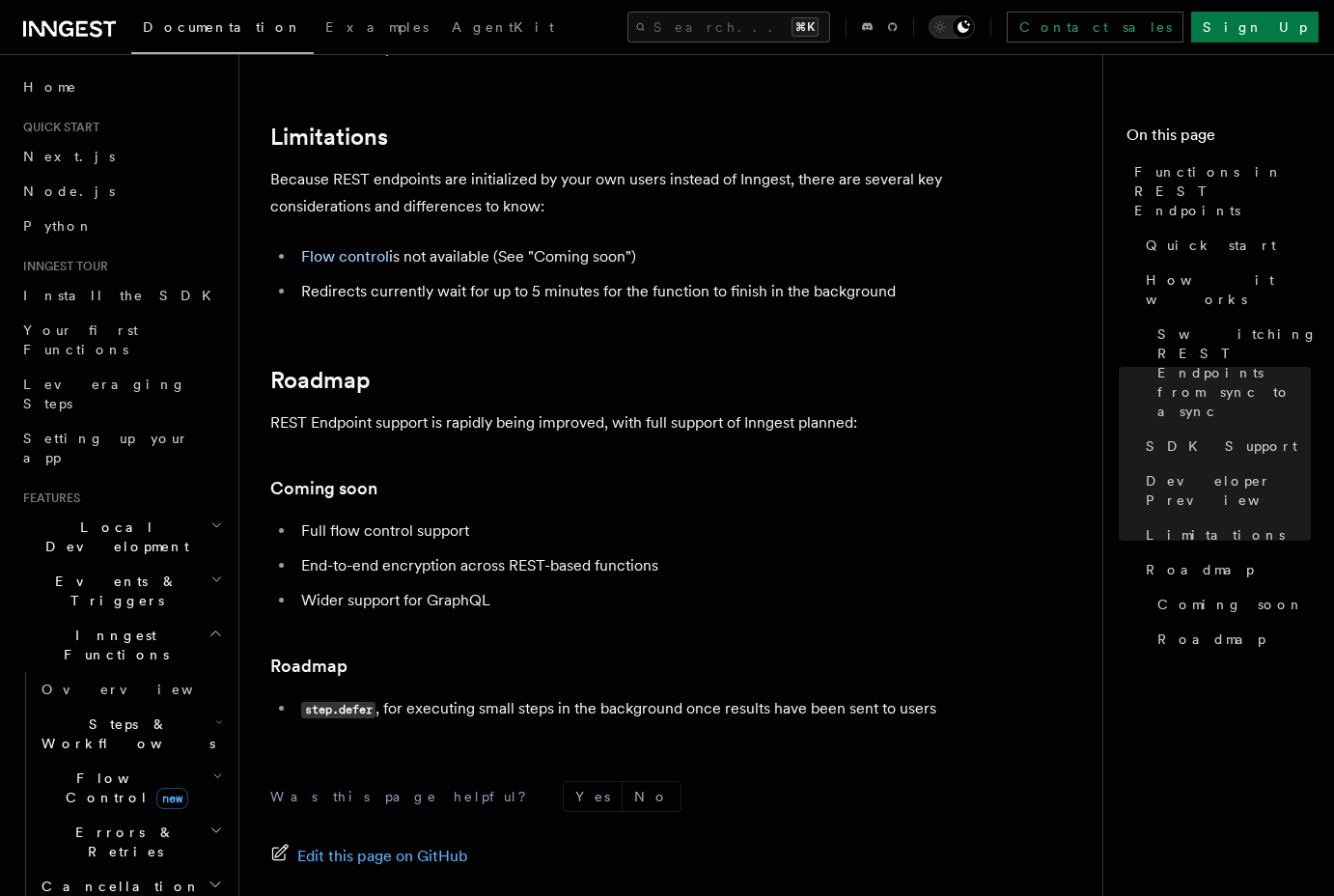
scroll to position [3352, 0]
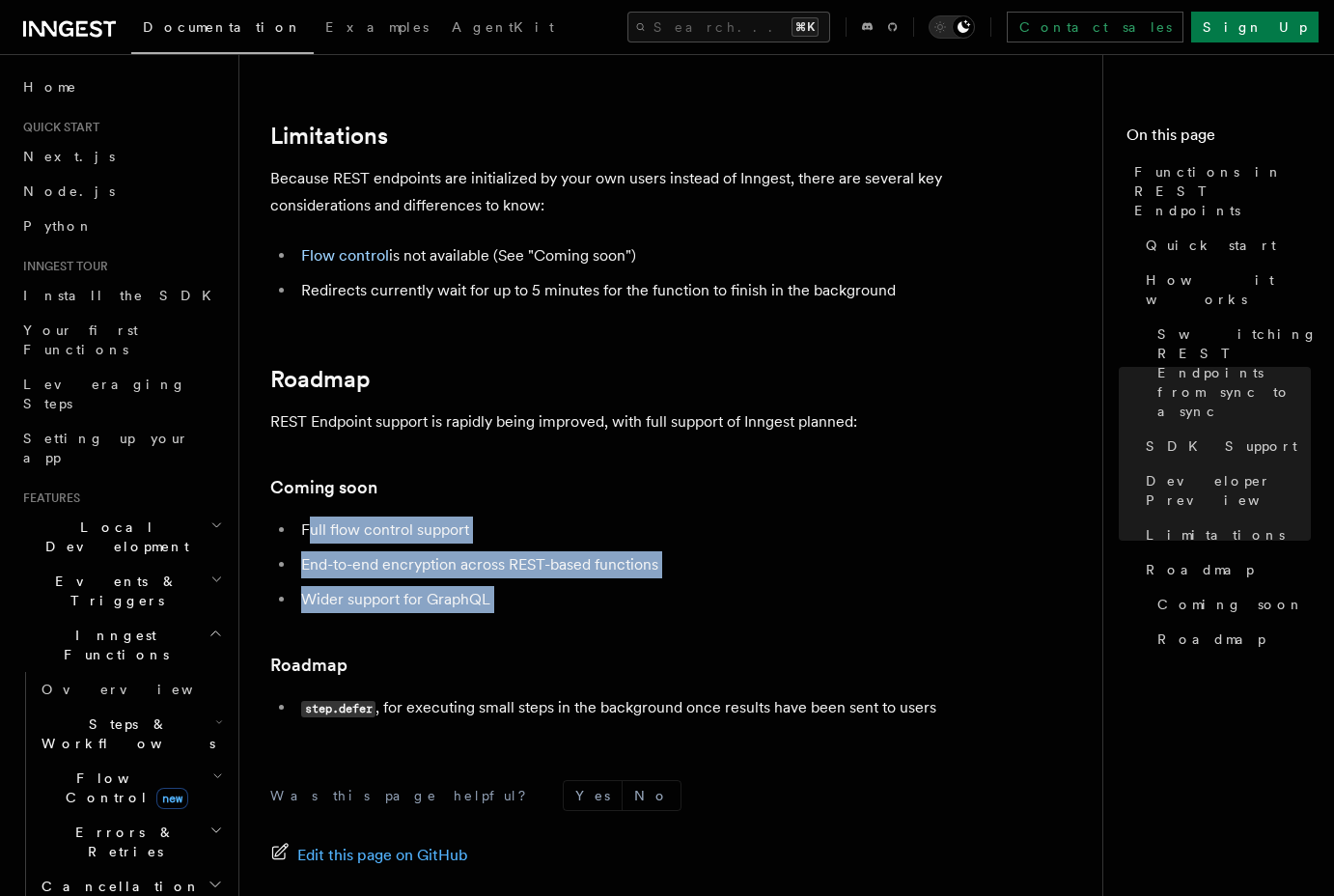
drag, startPoint x: 506, startPoint y: 616, endPoint x: 311, endPoint y: 518, distance: 218.2
click at [311, 518] on li "Full flow control support" at bounding box center [669, 529] width 748 height 27
drag, startPoint x: 311, startPoint y: 518, endPoint x: 524, endPoint y: 604, distance: 229.7
click at [524, 604] on ul "Full flow control support End-to-end encryption across REST-based functions Wid…" at bounding box center [656, 565] width 772 height 97
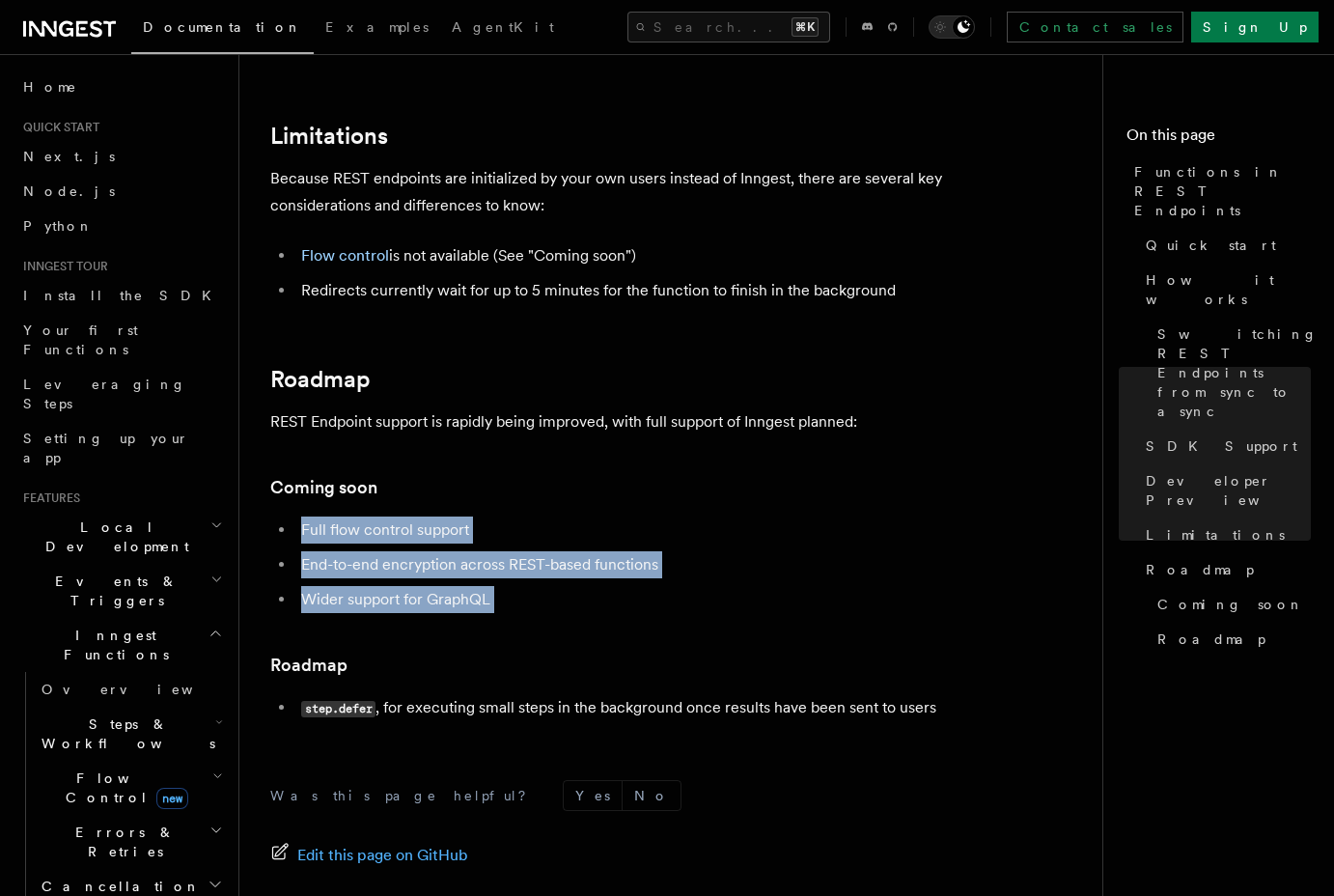
click at [524, 604] on li "Wider support for GraphQL" at bounding box center [669, 599] width 748 height 27
drag, startPoint x: 542, startPoint y: 604, endPoint x: 283, endPoint y: 506, distance: 276.9
drag, startPoint x: 283, startPoint y: 506, endPoint x: 533, endPoint y: 614, distance: 272.3
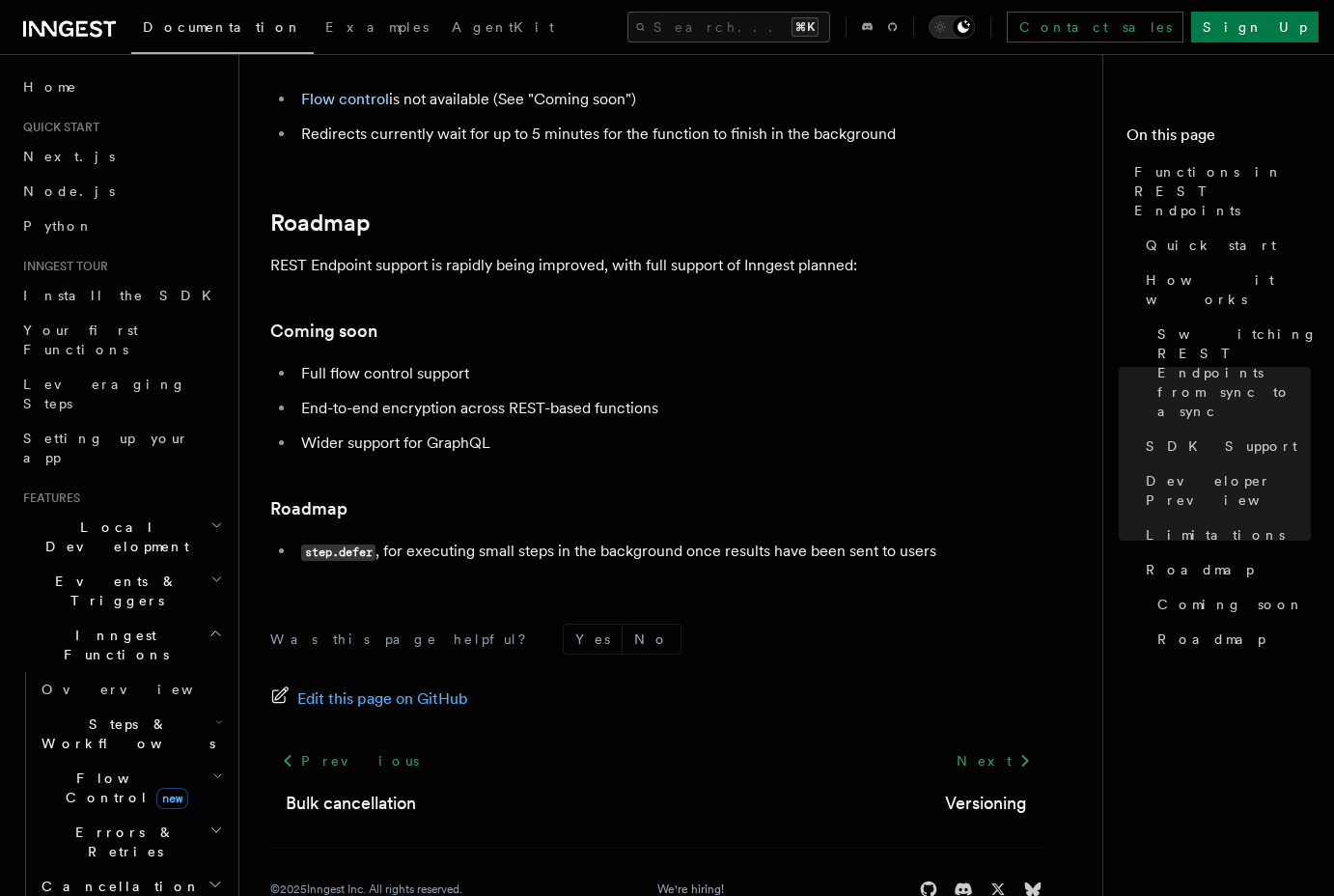
scroll to position [3517, 0]
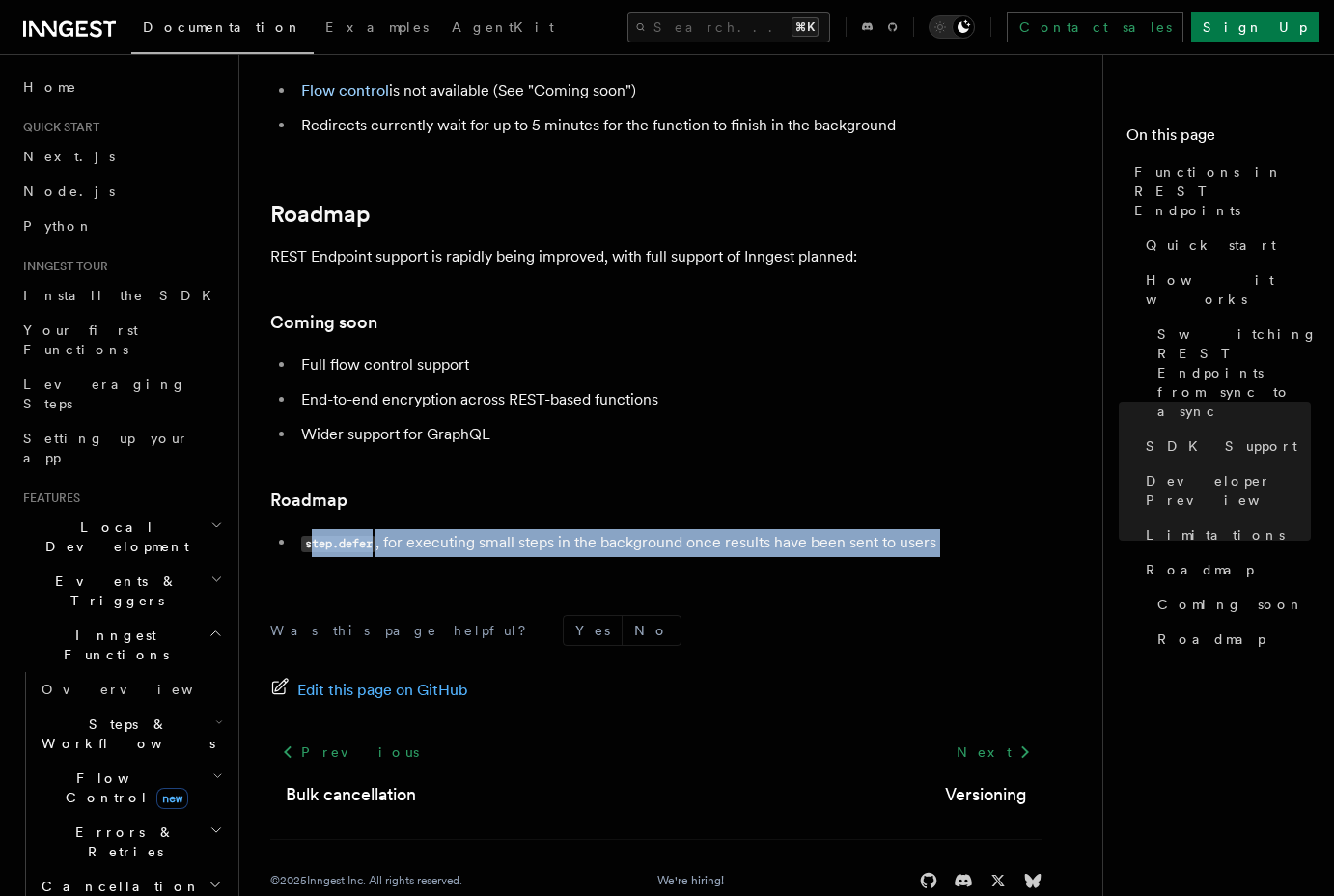
drag, startPoint x: 533, startPoint y: 583, endPoint x: 312, endPoint y: 546, distance: 224.1
click at [312, 546] on code "step.defer" at bounding box center [338, 544] width 74 height 17
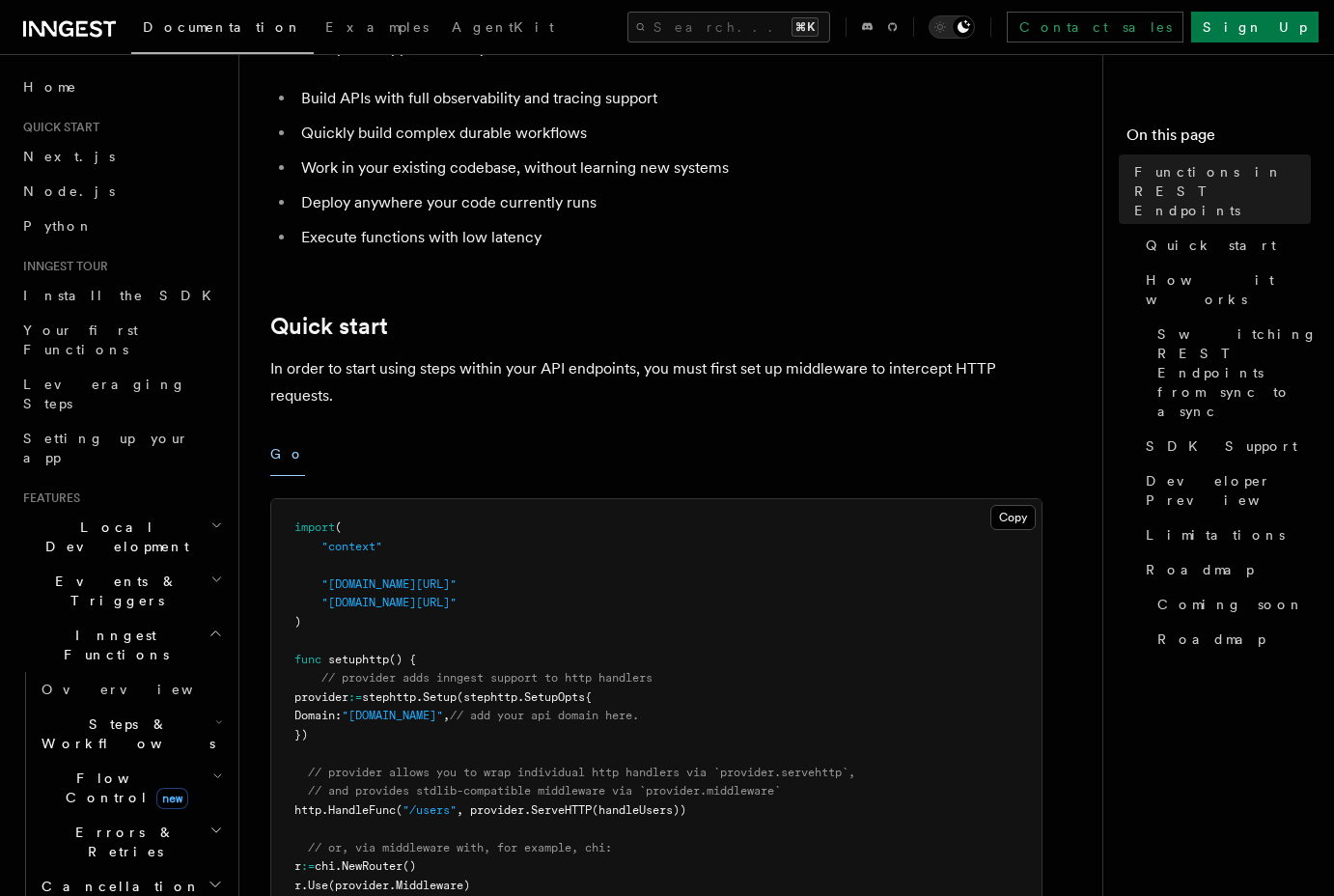
scroll to position [0, 0]
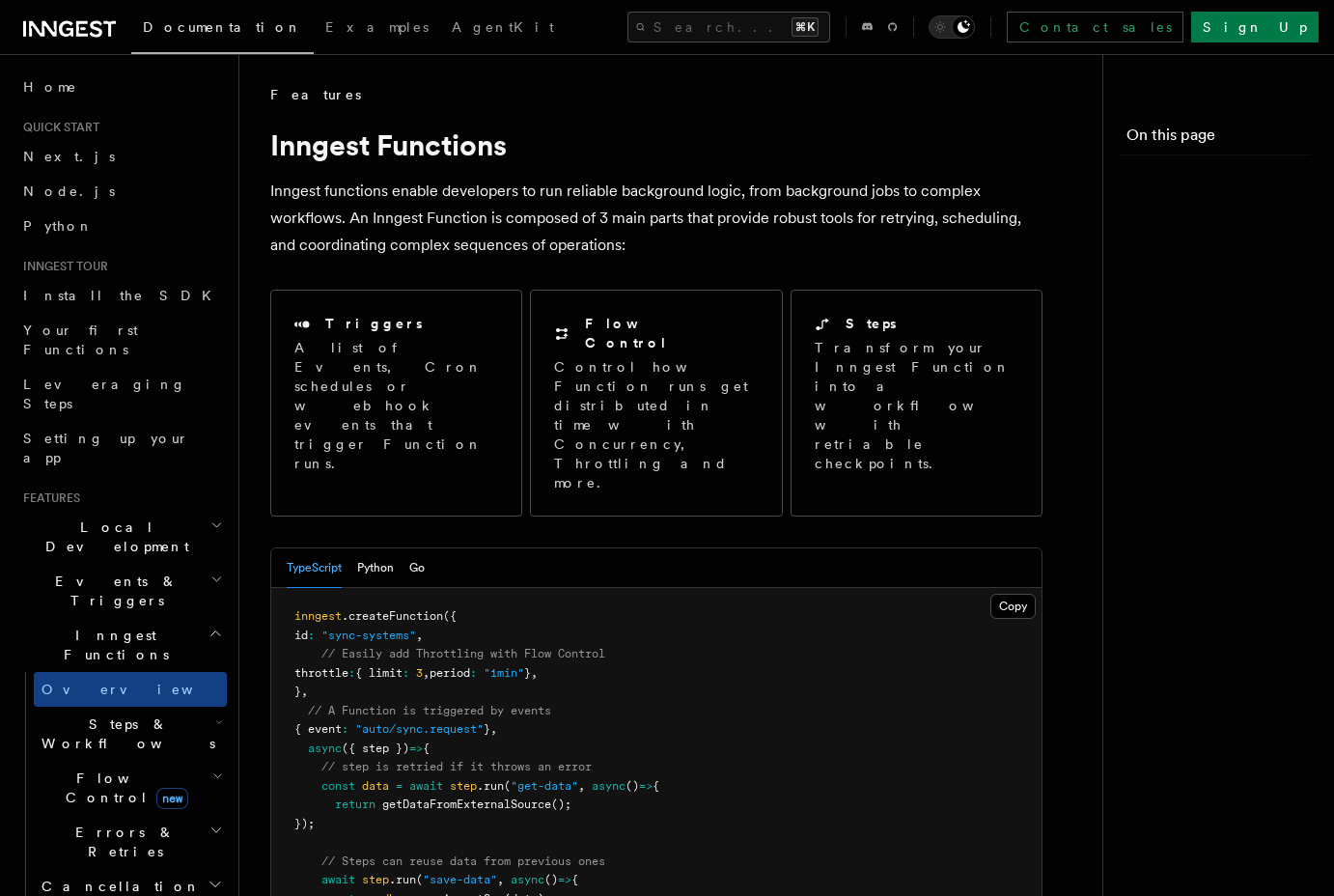
scroll to position [221, 0]
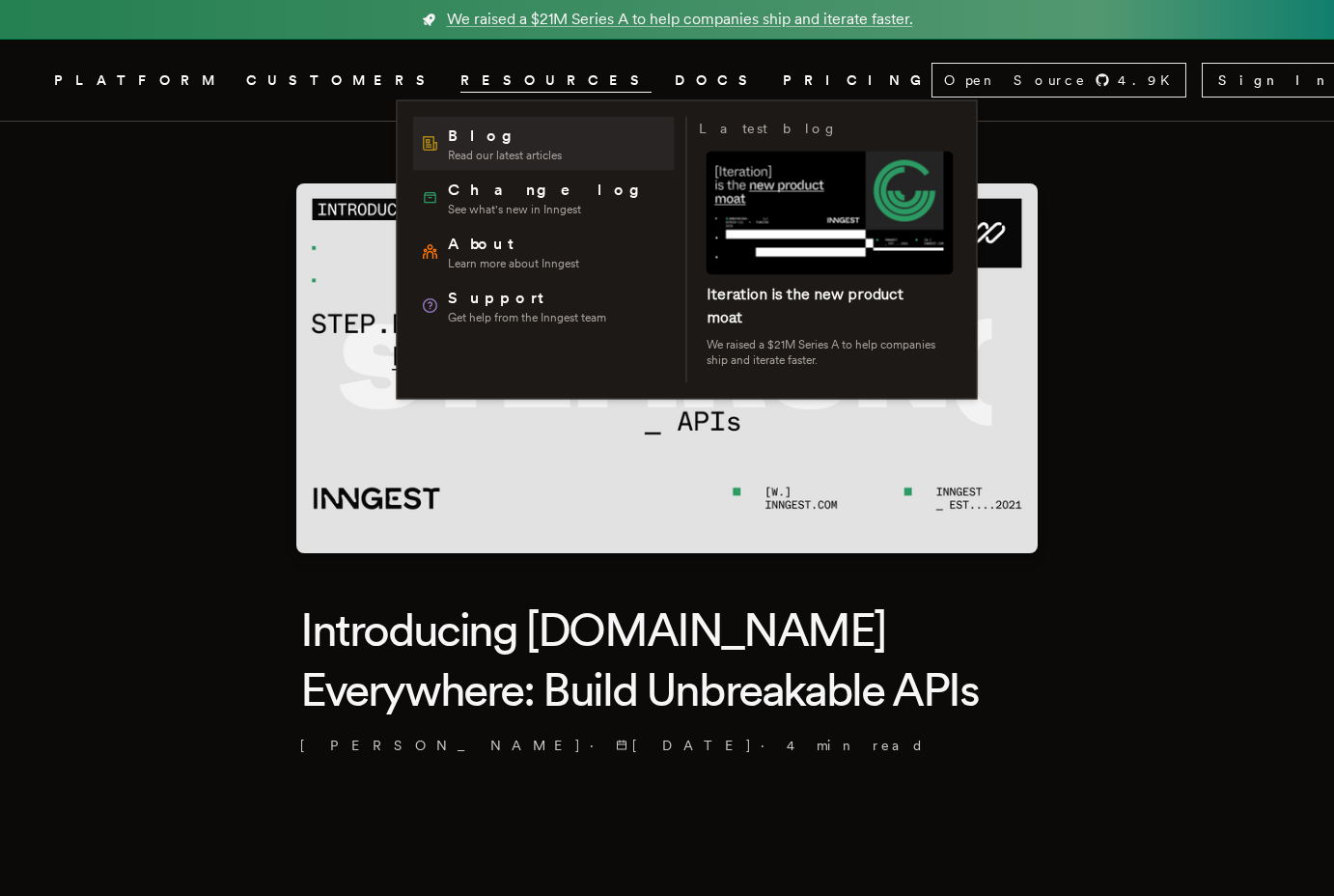
click at [451, 137] on span "Blog" at bounding box center [504, 135] width 114 height 23
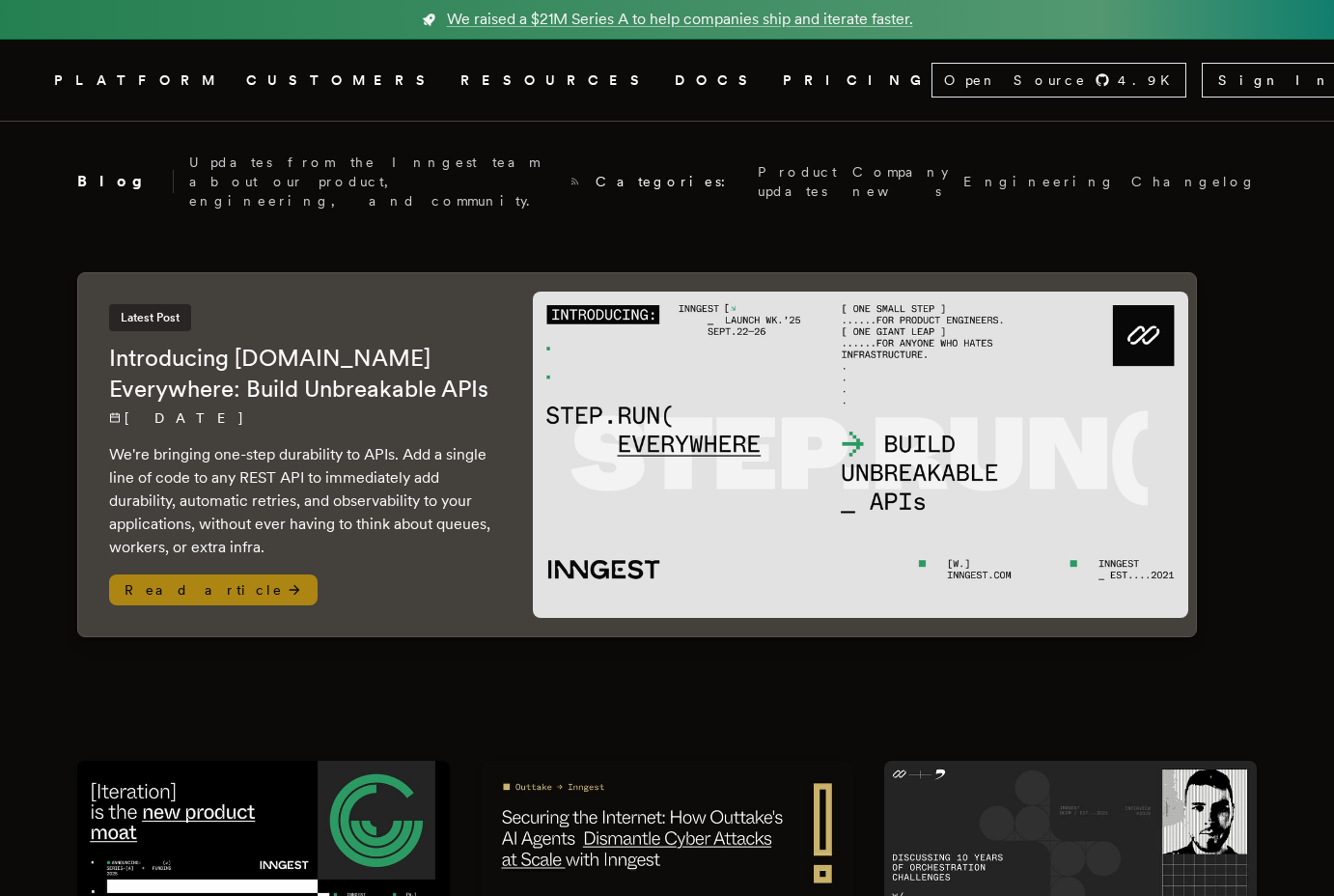
click at [374, 310] on div "Latest Post Introducing Step.Run Everywhere: Build Unbreakable APIs 9/22/2025 W…" at bounding box center [301, 431] width 385 height 255
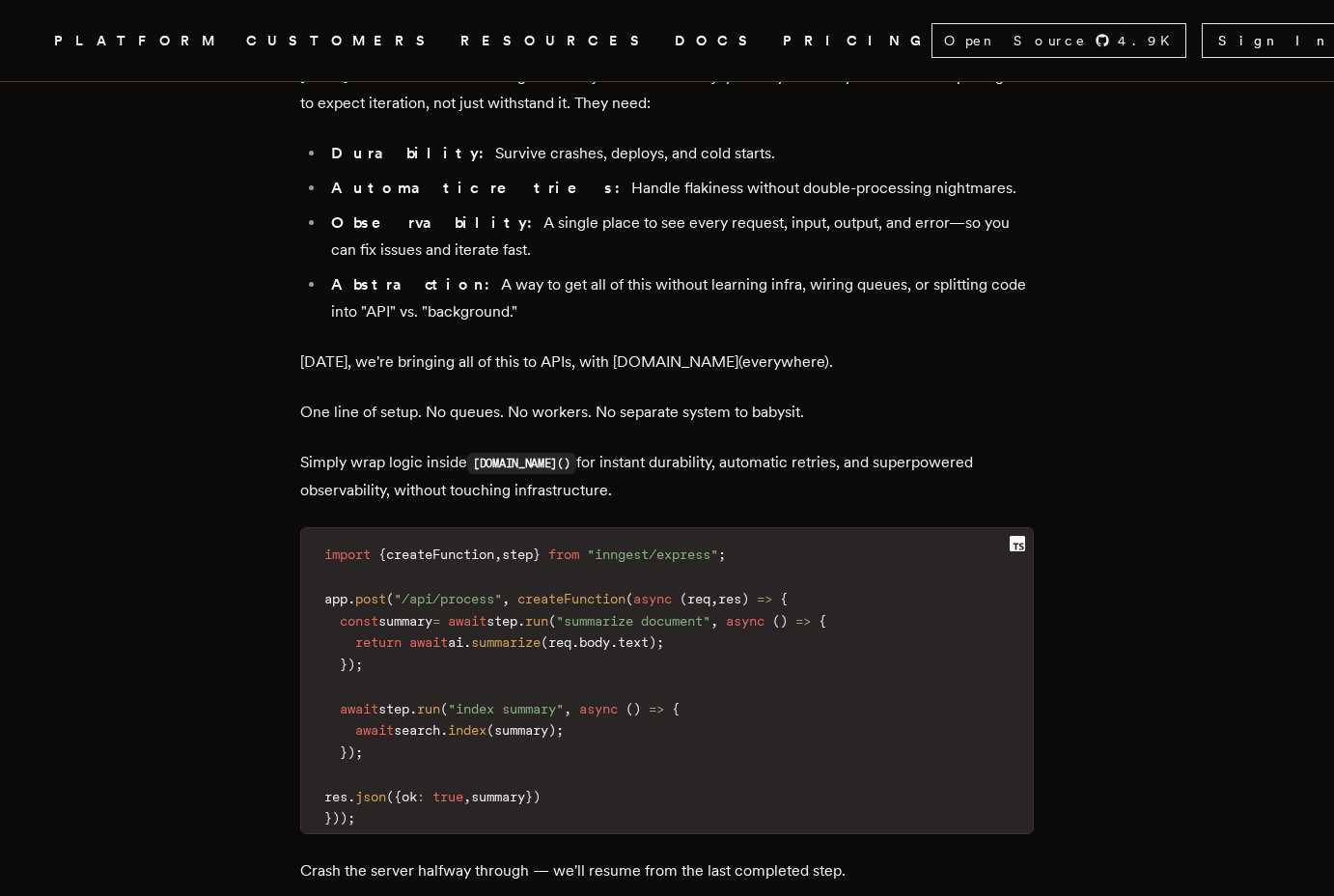
scroll to position [2194, 0]
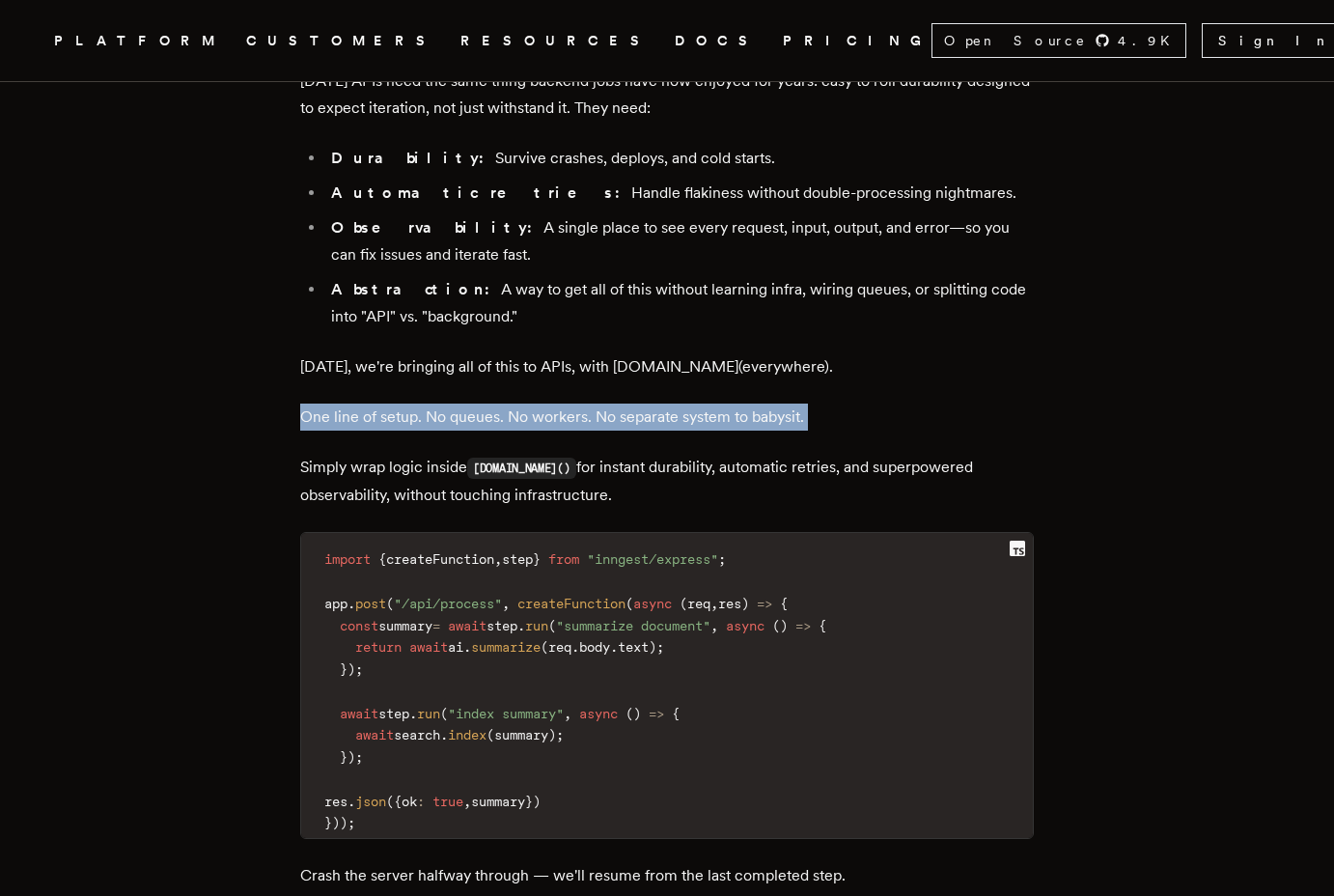
drag, startPoint x: 298, startPoint y: 256, endPoint x: 661, endPoint y: 307, distance: 366.6
click at [661, 307] on main "Introducing [DOMAIN_NAME] Everywhere: Build Unbreakable APIs [PERSON_NAME] · [D…" at bounding box center [667, 101] width 772 height 4346
click at [661, 307] on div "TLDR: We're bringing one-step durability to APIs. Add a single line of code to …" at bounding box center [667, 253] width 734 height 3292
drag, startPoint x: 682, startPoint y: 307, endPoint x: 344, endPoint y: 259, distance: 341.4
click at [344, 259] on div "TLDR: We're bringing one-step durability to APIs. Add a single line of code to …" at bounding box center [667, 253] width 734 height 3292
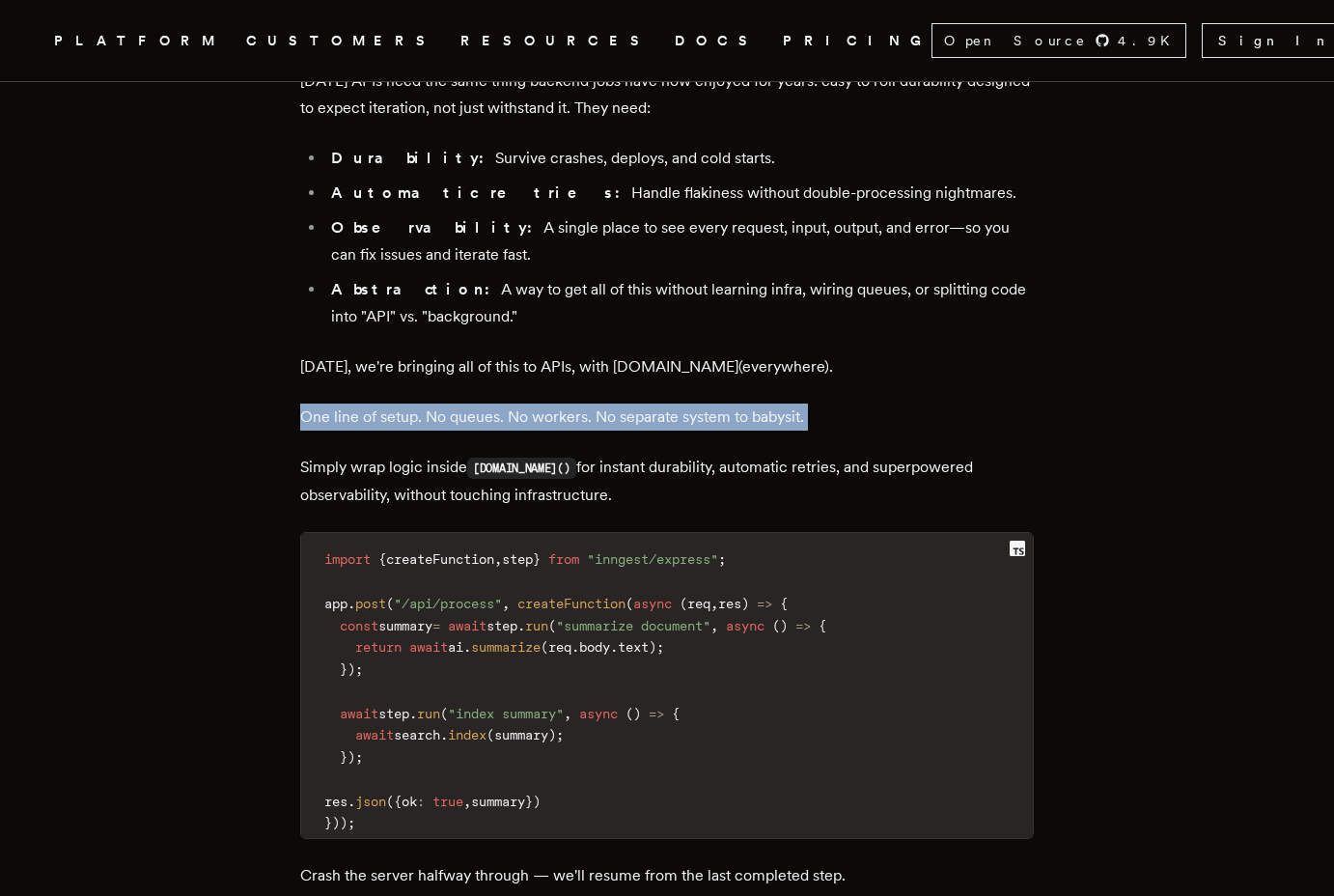
click at [344, 259] on div "TLDR: We're bringing one-step durability to APIs. Add a single line of code to …" at bounding box center [667, 253] width 734 height 3292
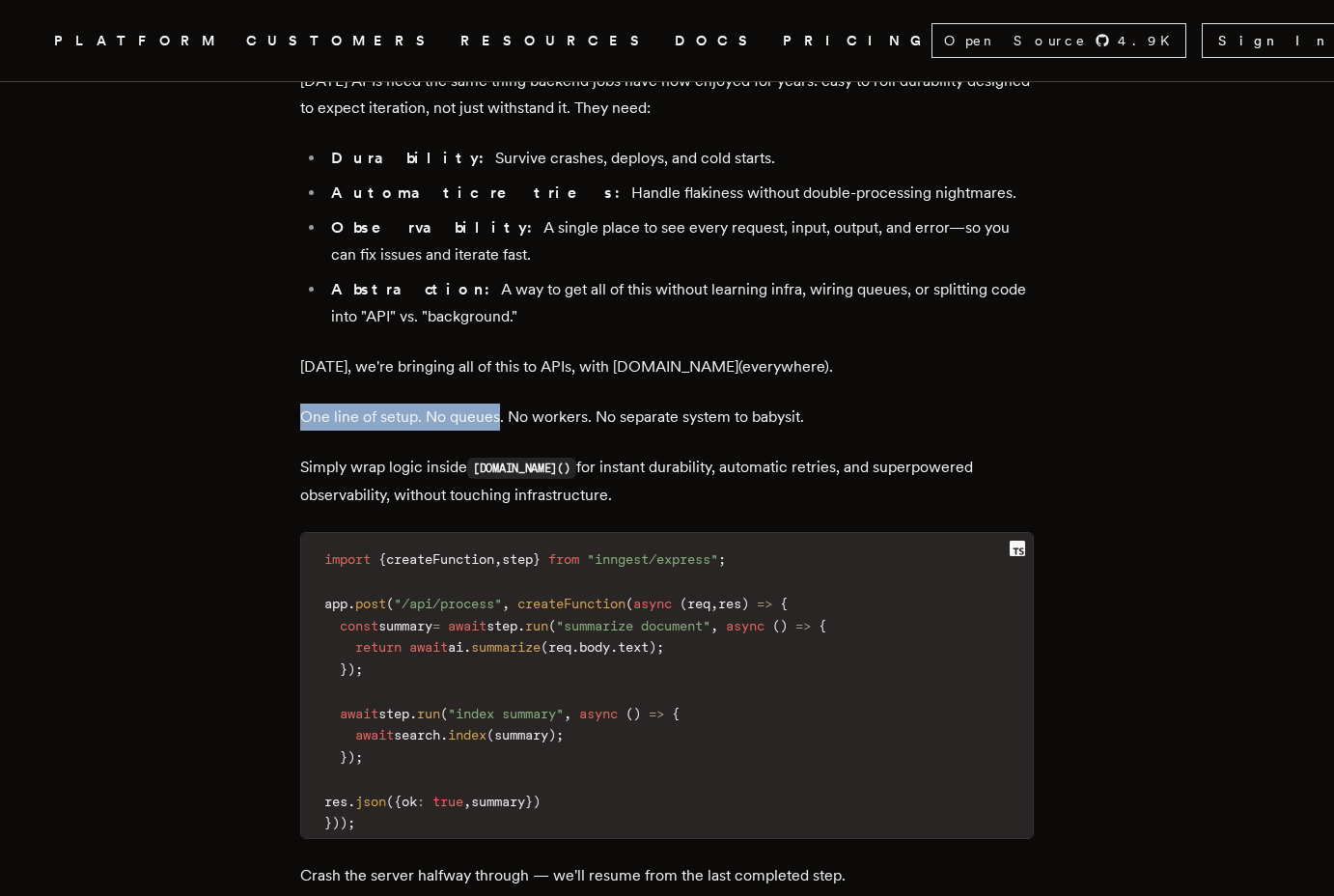
drag, startPoint x: 344, startPoint y: 259, endPoint x: 492, endPoint y: 287, distance: 150.6
click at [492, 287] on div "TLDR: We're bringing one-step durability to APIs. Add a single line of code to …" at bounding box center [667, 253] width 734 height 3292
click at [492, 403] on p "One line of setup. No queues. No workers. No separate system to babysit." at bounding box center [667, 416] width 734 height 27
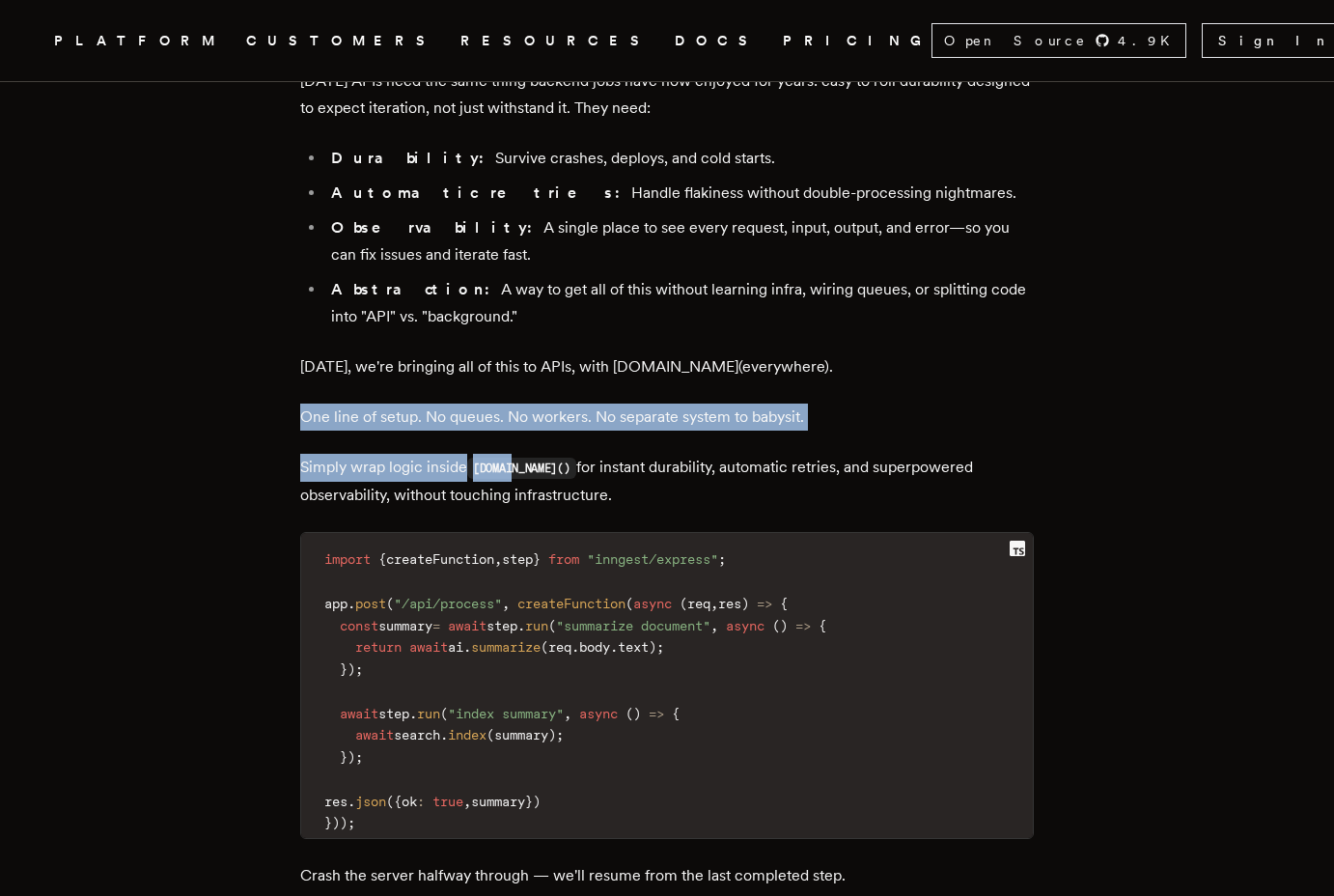
drag, startPoint x: 523, startPoint y: 314, endPoint x: 343, endPoint y: 259, distance: 188.2
click at [343, 259] on div "TLDR: We're bringing one-step durability to APIs. Add a single line of code to …" at bounding box center [667, 253] width 734 height 3292
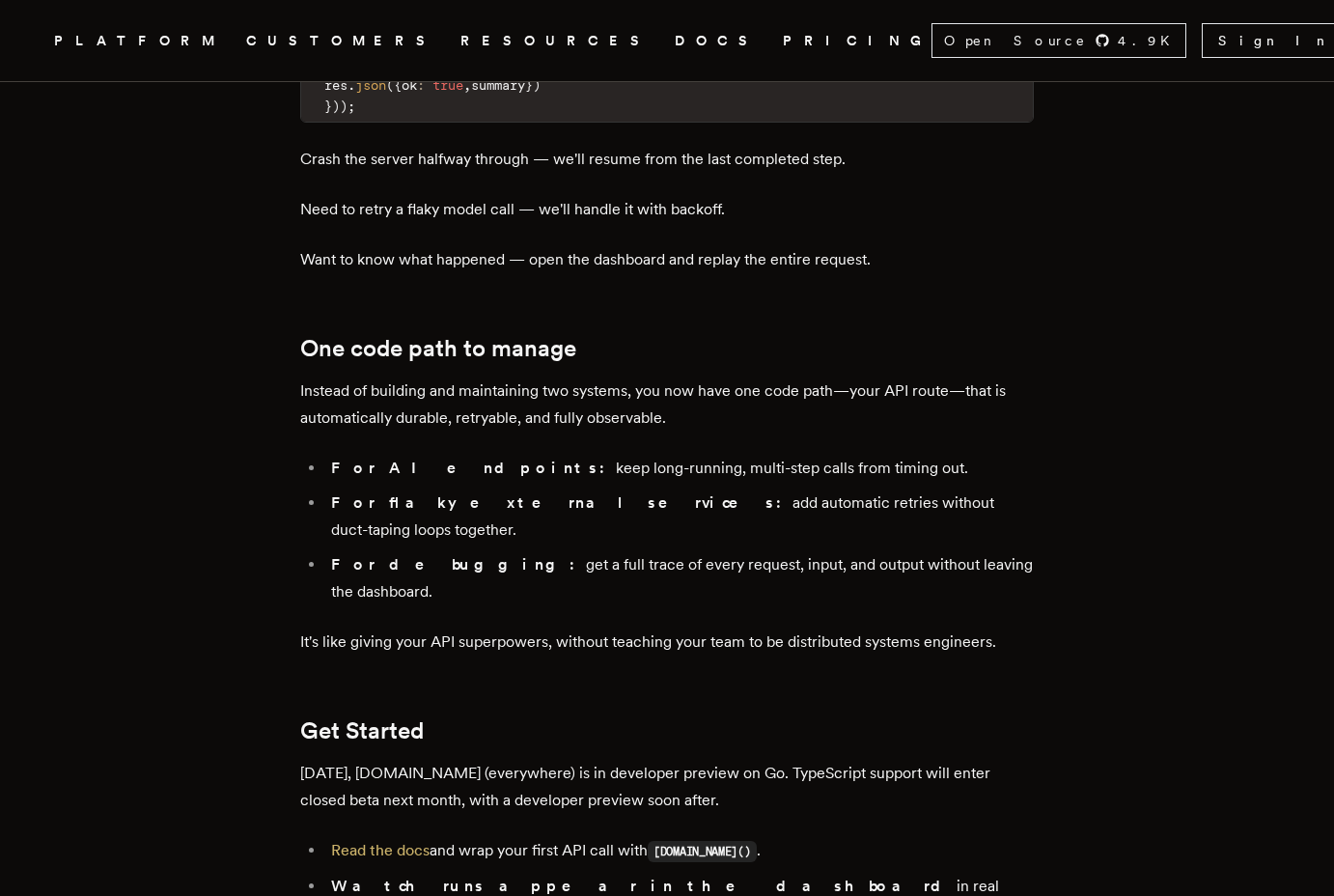
scroll to position [2940, 0]
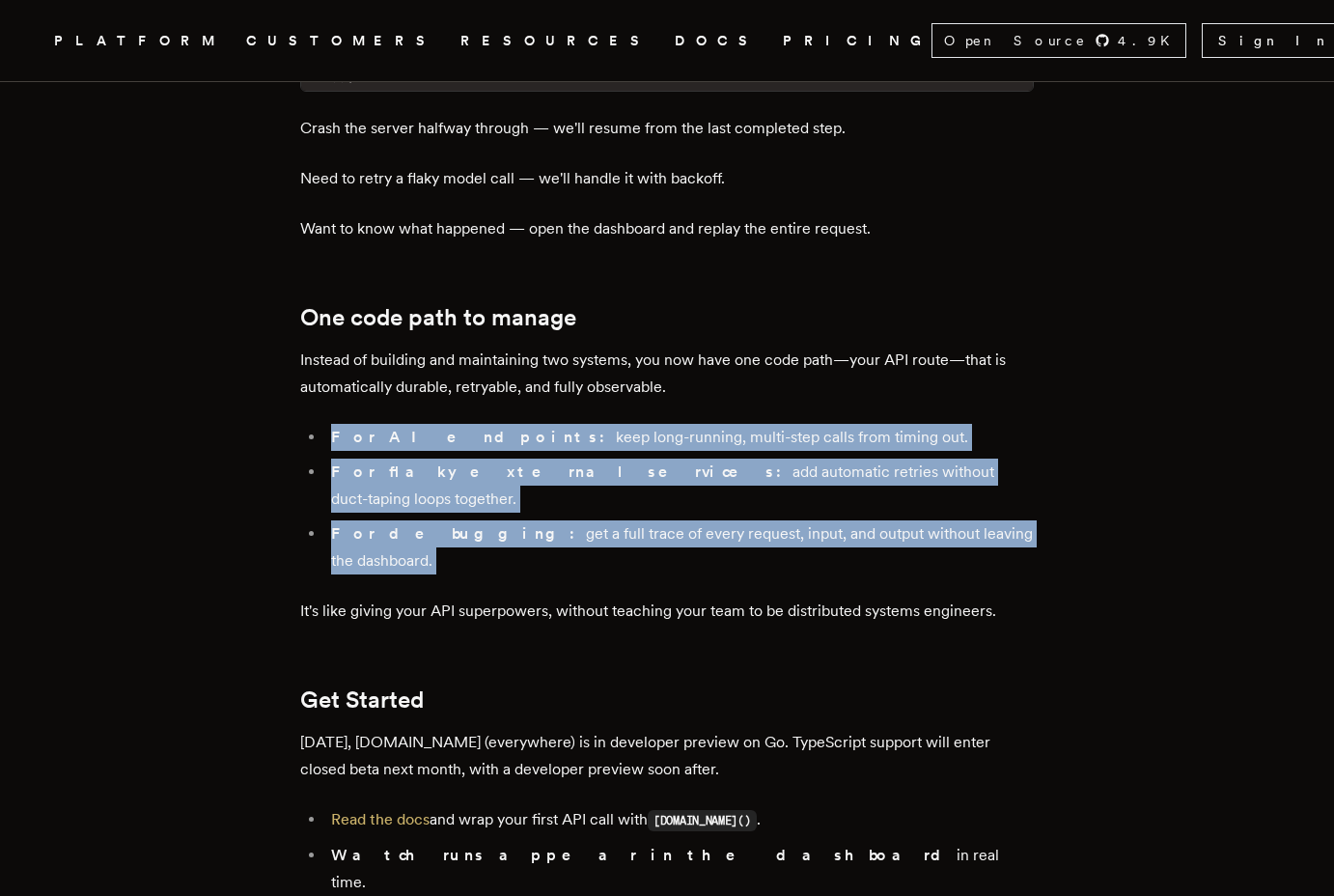
drag, startPoint x: 340, startPoint y: 264, endPoint x: 496, endPoint y: 384, distance: 196.8
drag, startPoint x: 522, startPoint y: 388, endPoint x: 304, endPoint y: 296, distance: 236.6
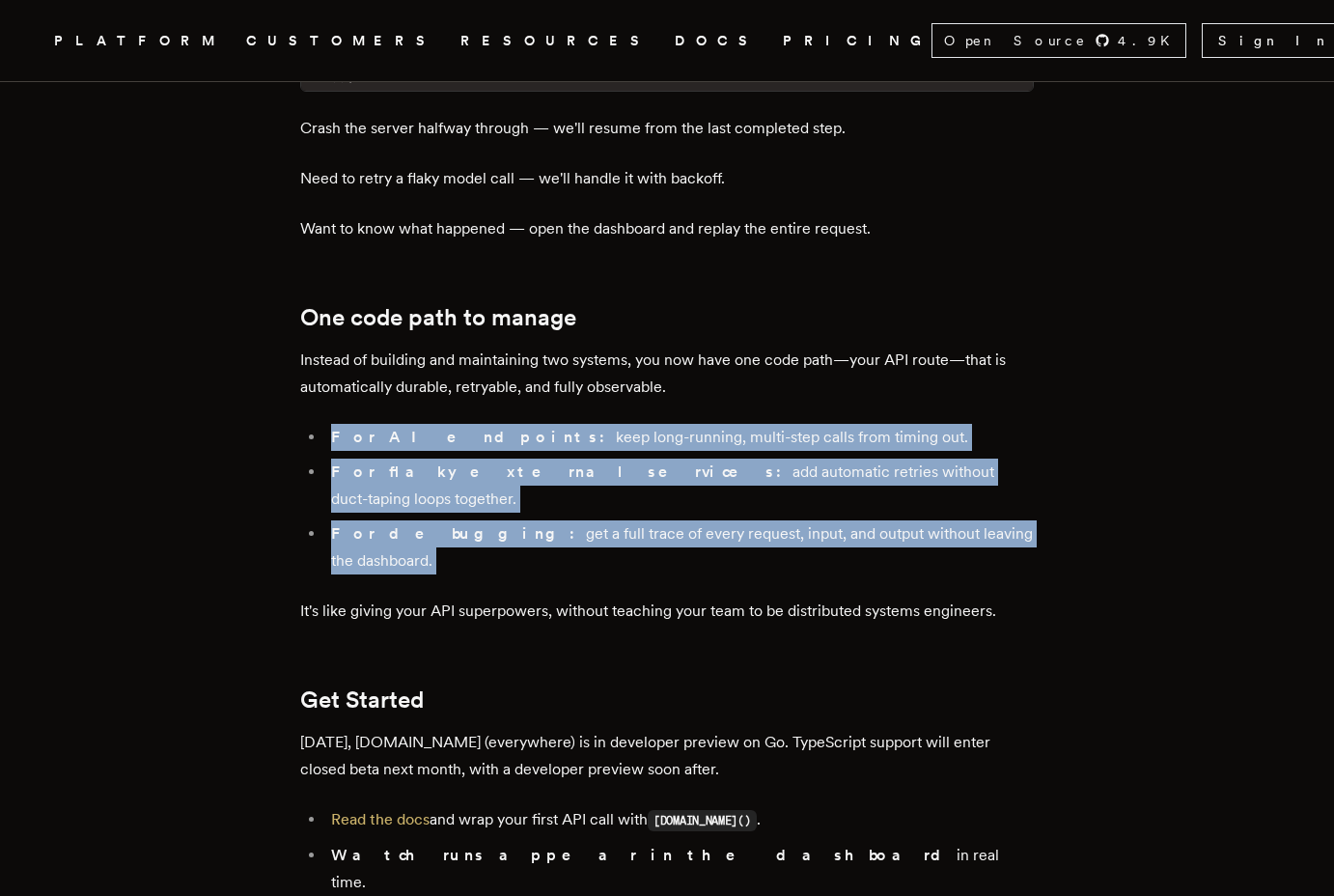
drag, startPoint x: 304, startPoint y: 296, endPoint x: 539, endPoint y: 383, distance: 250.6
drag, startPoint x: 556, startPoint y: 383, endPoint x: 336, endPoint y: 300, distance: 235.1
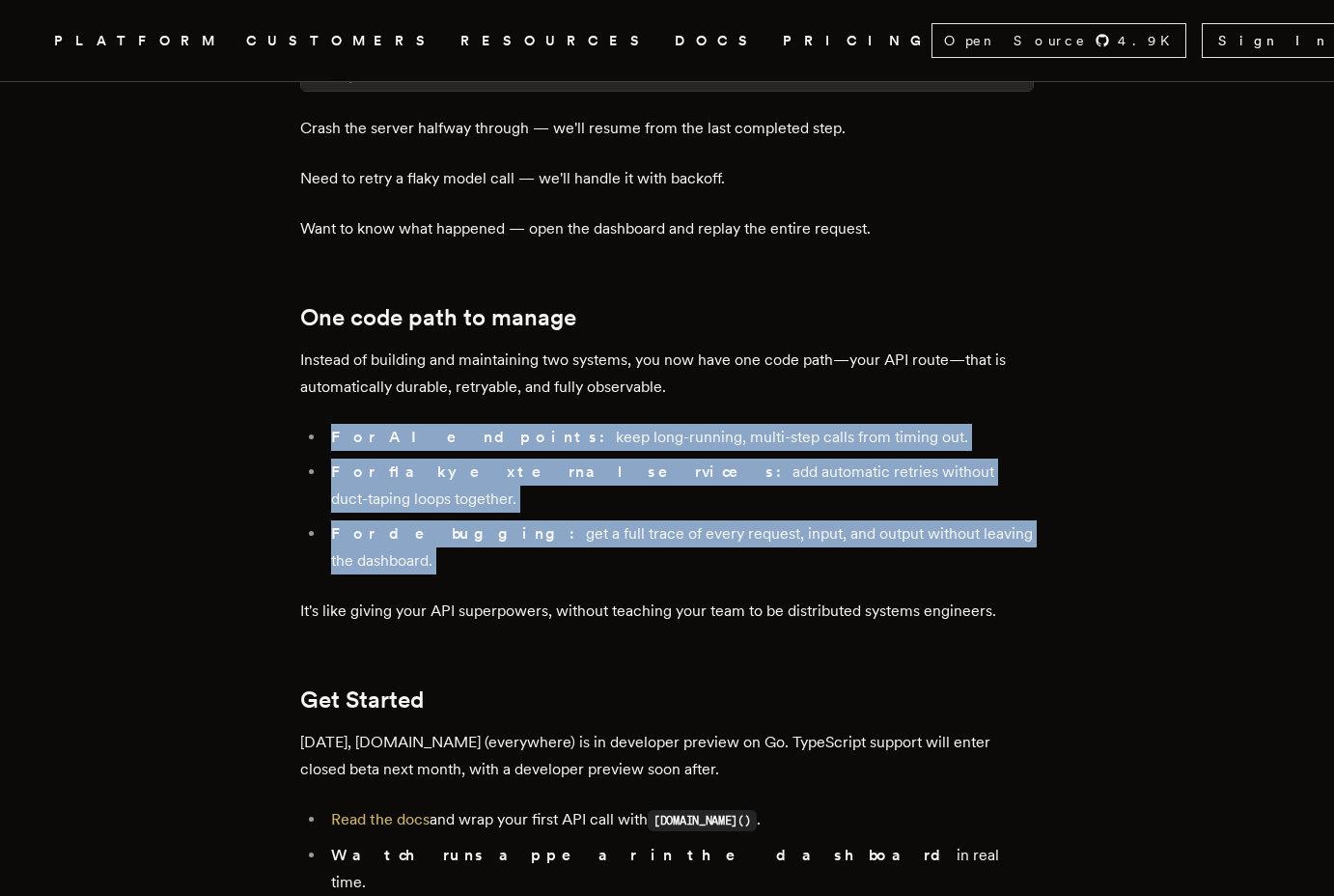
click at [336, 424] on li "For AI endpoints: keep long-running, multi-step calls from timing out." at bounding box center [679, 437] width 708 height 27
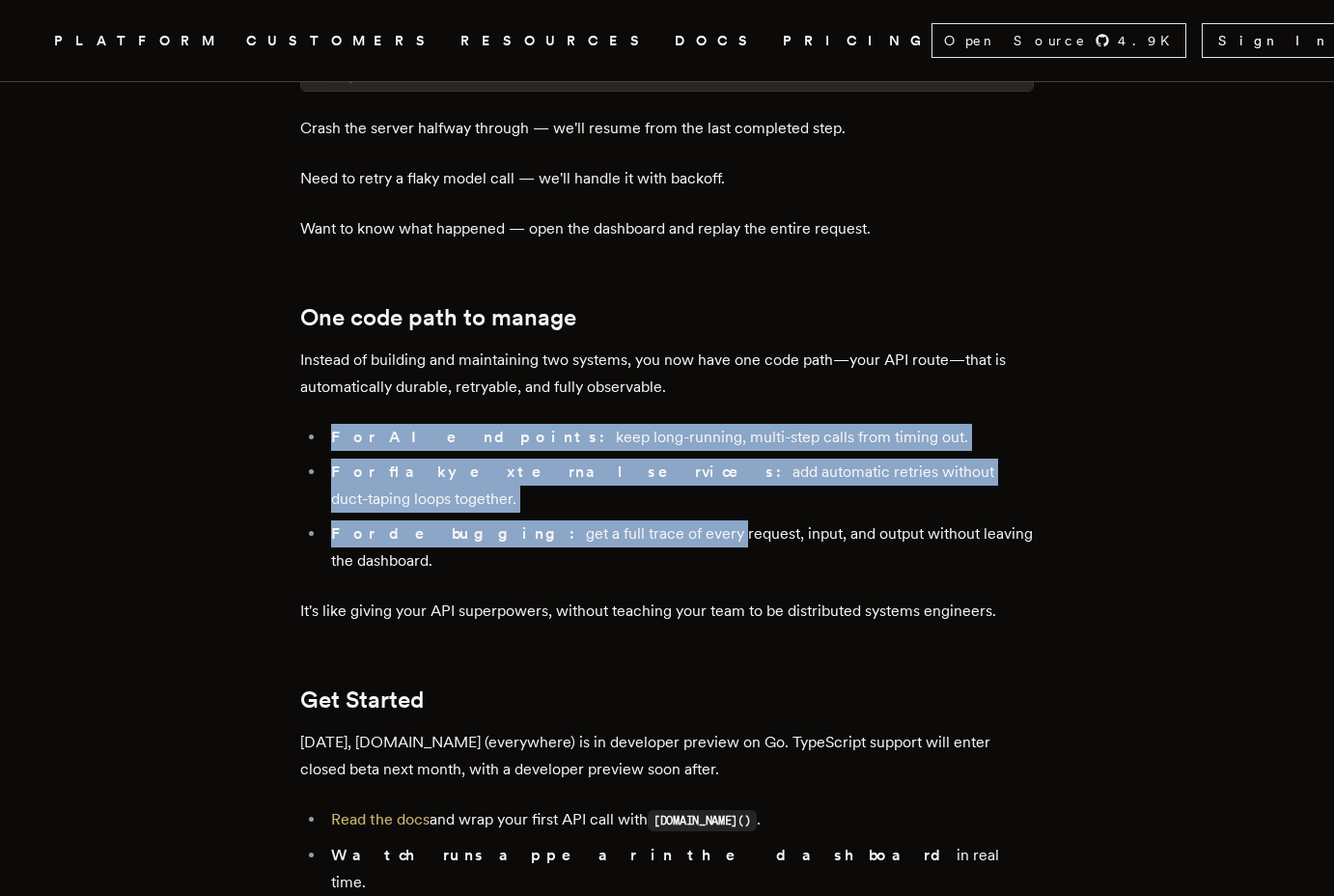
drag, startPoint x: 336, startPoint y: 300, endPoint x: 589, endPoint y: 377, distance: 264.5
click at [589, 424] on ul "For AI endpoints: keep long-running, multi-step calls from timing out. For flak…" at bounding box center [667, 499] width 734 height 150
click at [589, 520] on li "For debugging: get a full trace of every request, input, and output without lea…" at bounding box center [679, 547] width 708 height 54
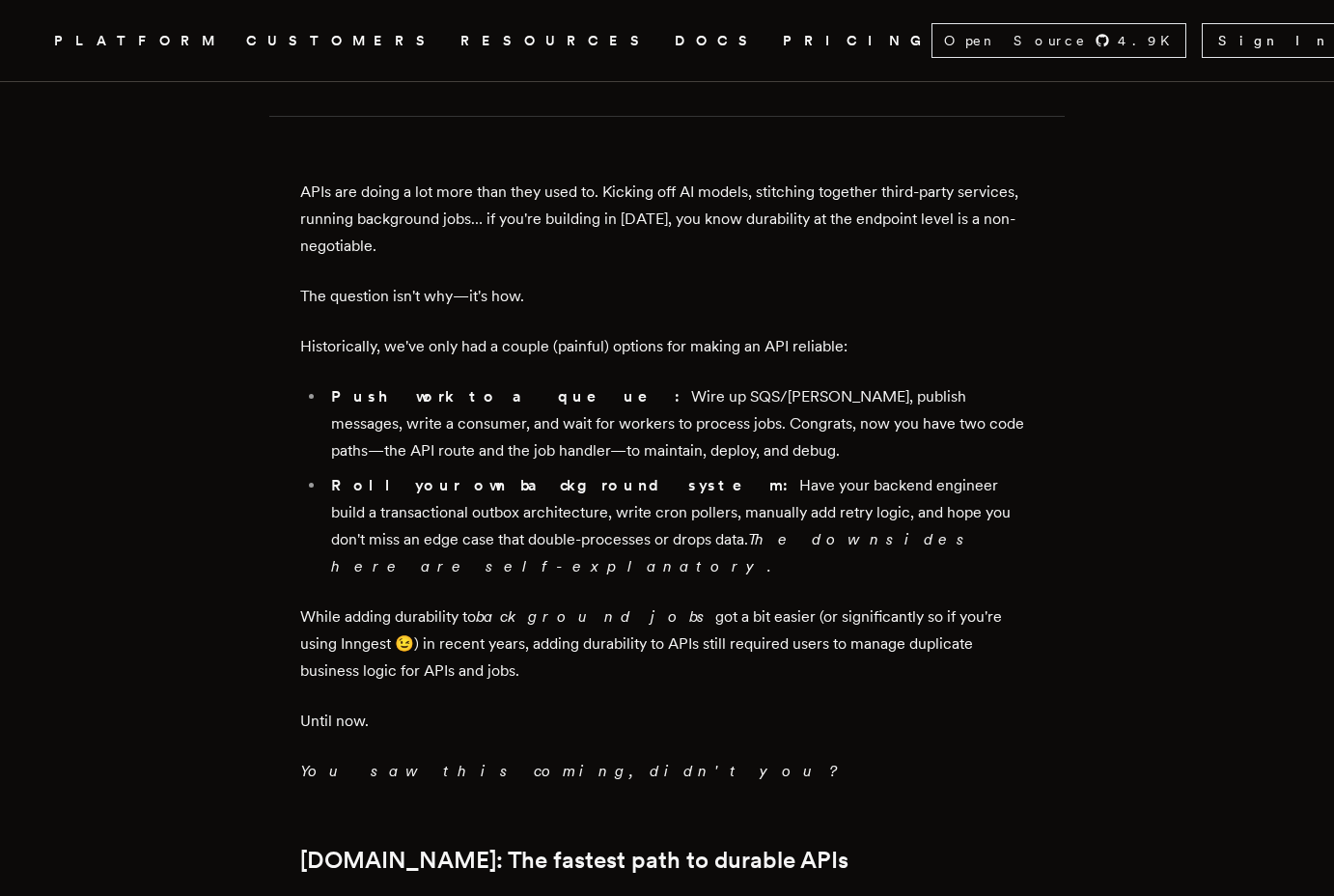
scroll to position [1362, 0]
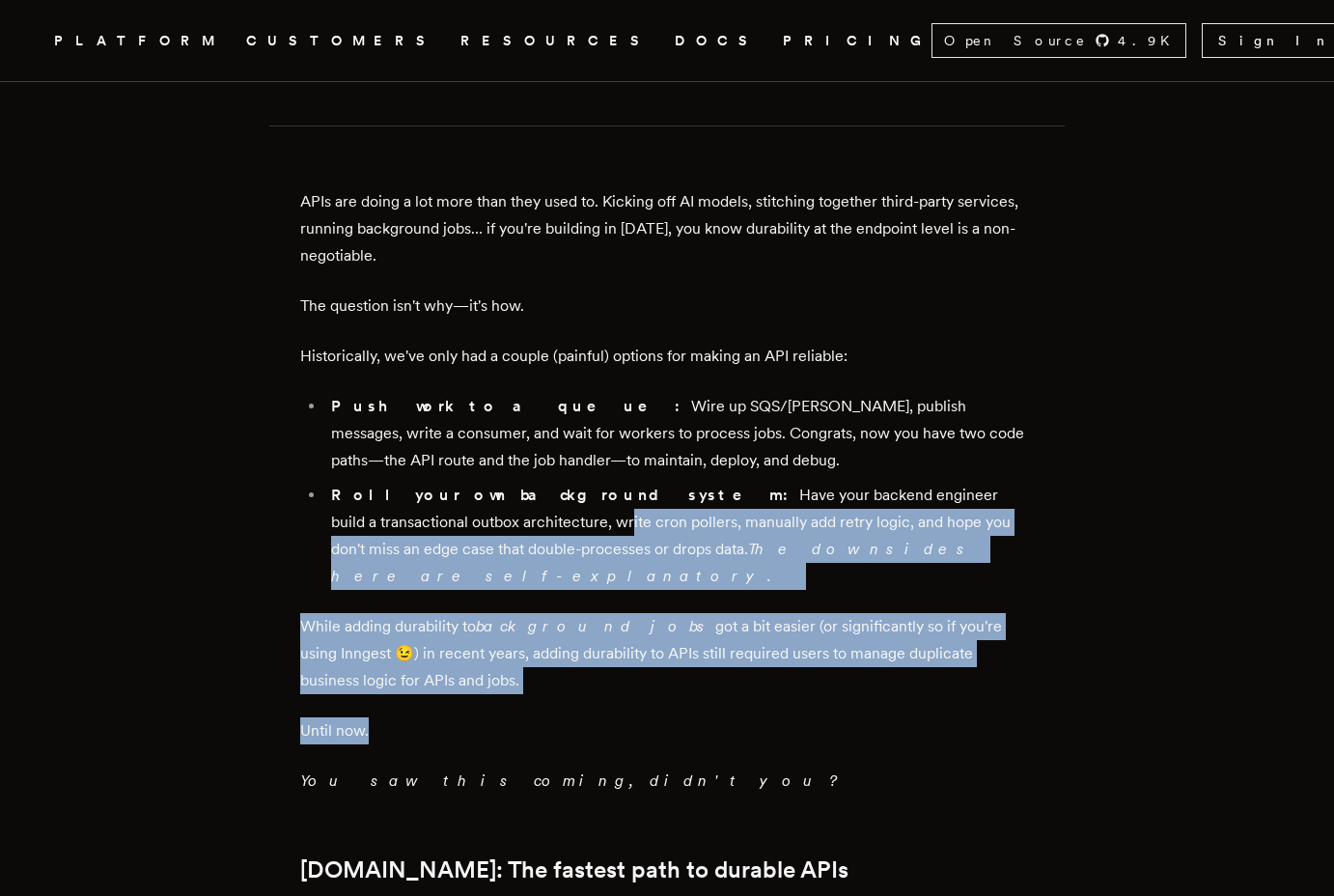
drag, startPoint x: 639, startPoint y: 612, endPoint x: 438, endPoint y: 405, distance: 288.5
click at [438, 482] on li "Roll your own background system: Have your backend engineer build a transaction…" at bounding box center [679, 535] width 708 height 108
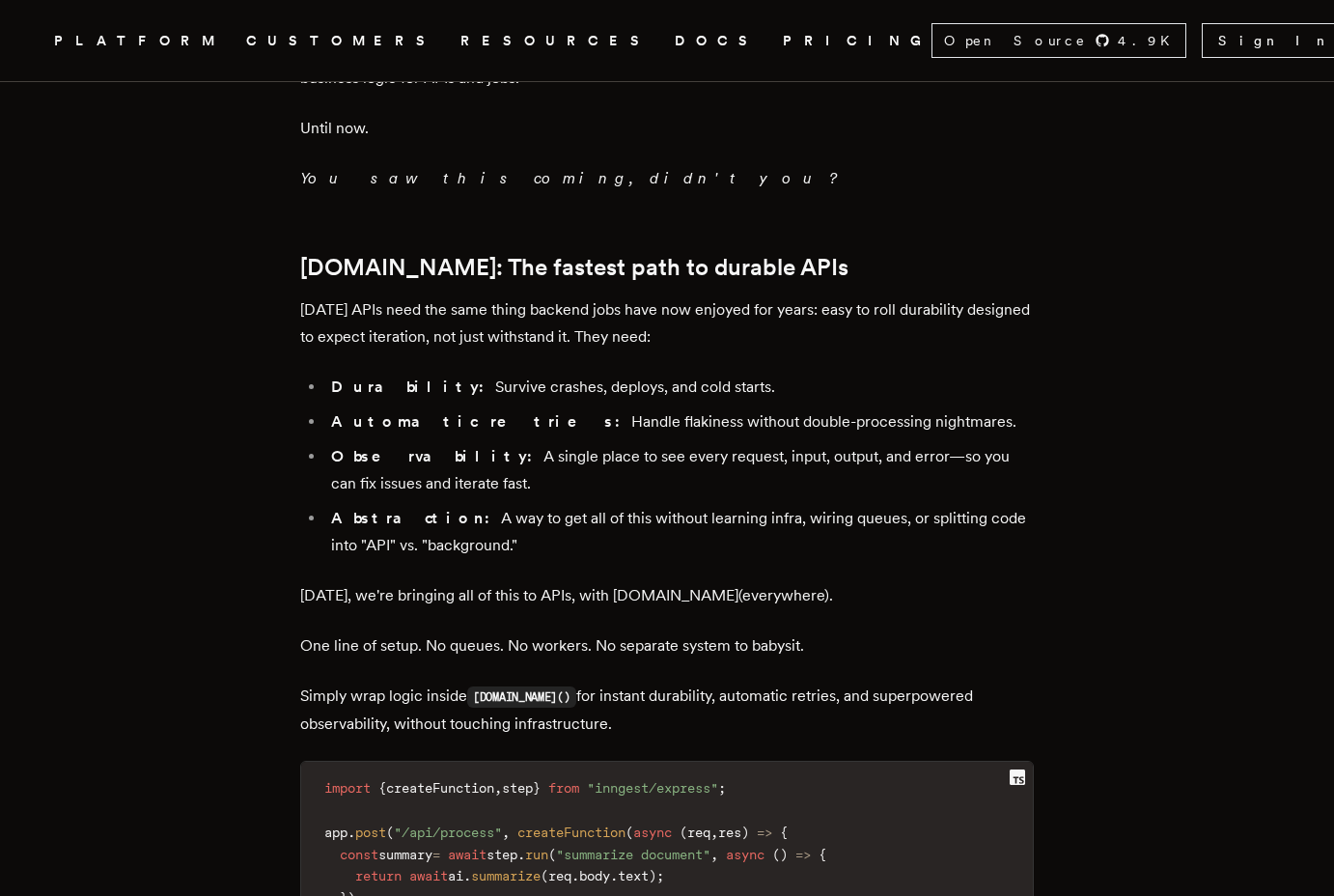
scroll to position [2168, 0]
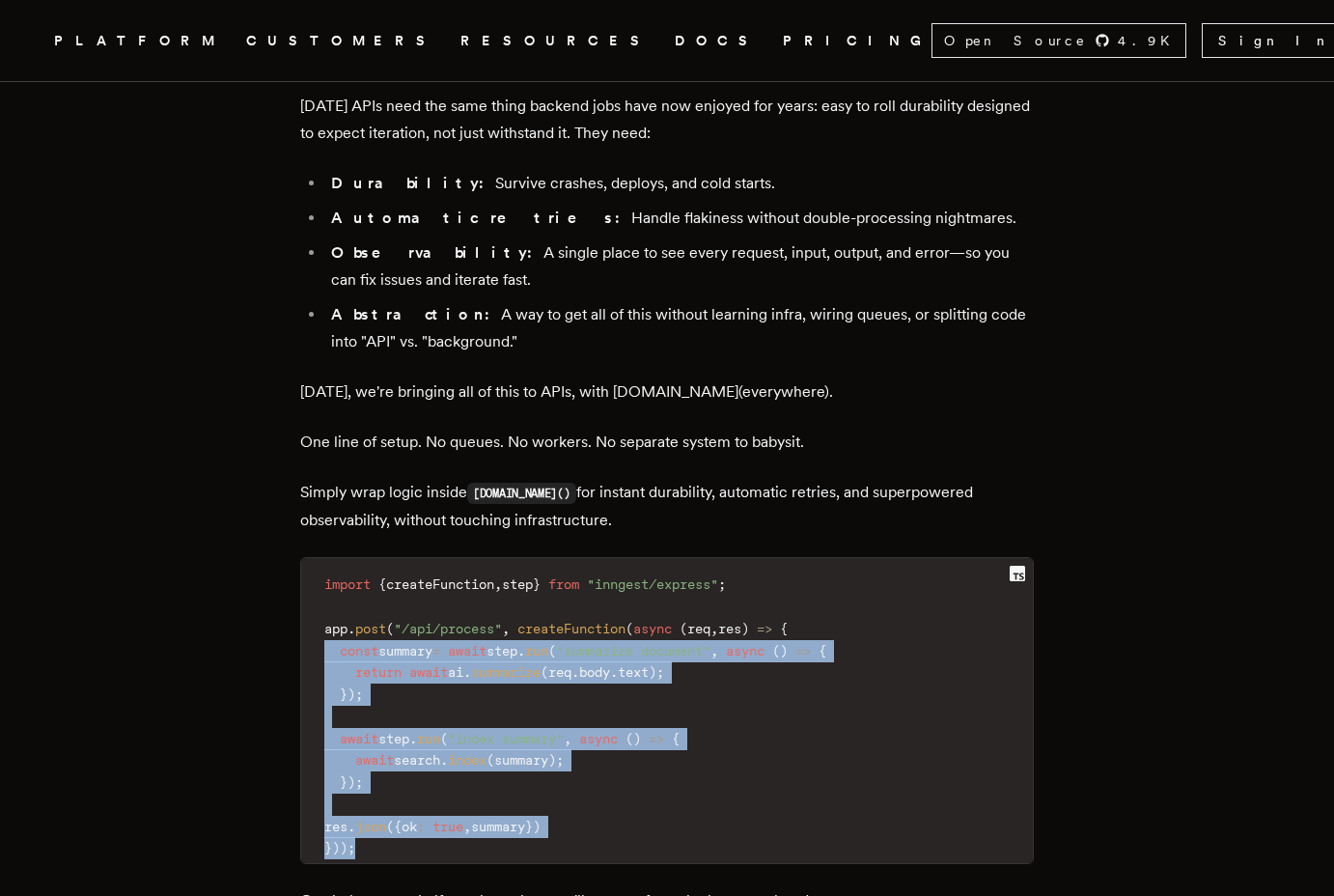
drag, startPoint x: 472, startPoint y: 700, endPoint x: 331, endPoint y: 497, distance: 247.2
click at [331, 570] on code "import { createFunction , step } from "inngest/express" ; app . post ( "/api/pr…" at bounding box center [667, 716] width 732 height 294
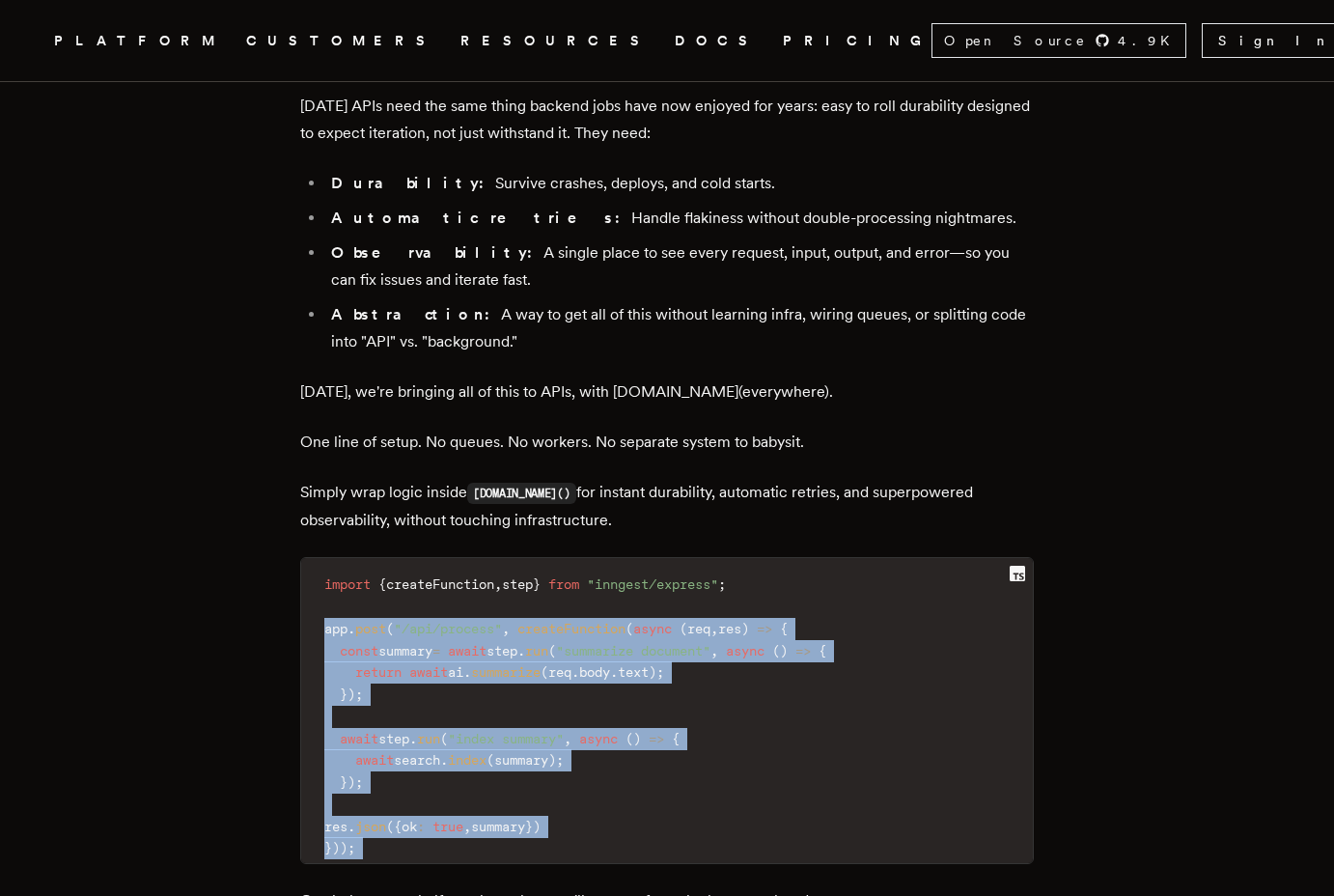
drag, startPoint x: 331, startPoint y: 487, endPoint x: 511, endPoint y: 748, distance: 317.1
click at [511, 748] on div "TLDR: We're bringing one-step durability to APIs. Add a single line of code to …" at bounding box center [667, 279] width 734 height 3292
click at [511, 887] on p "Crash the server halfway through — we'll resume from the last completed step." at bounding box center [667, 900] width 734 height 27
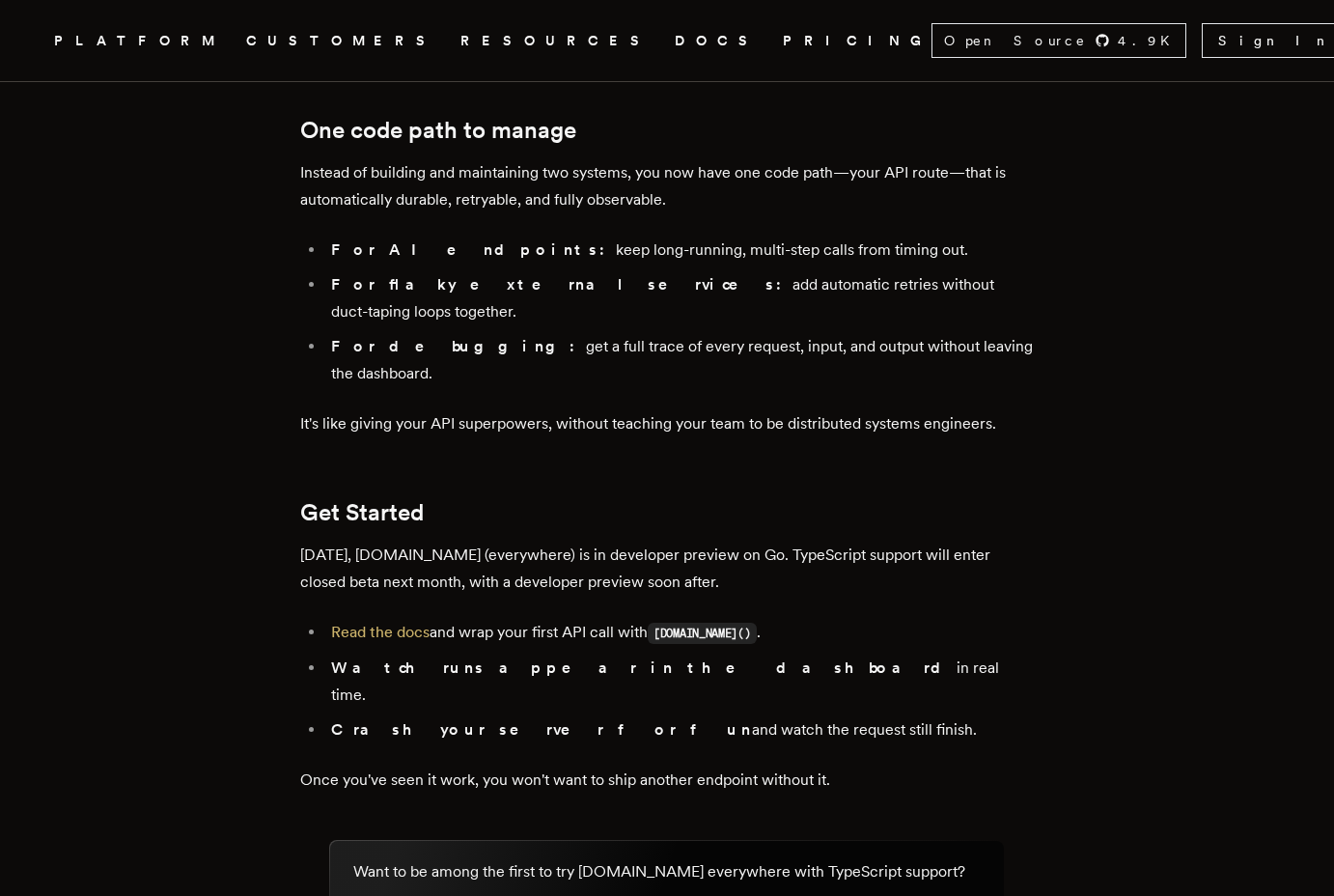
scroll to position [3124, 0]
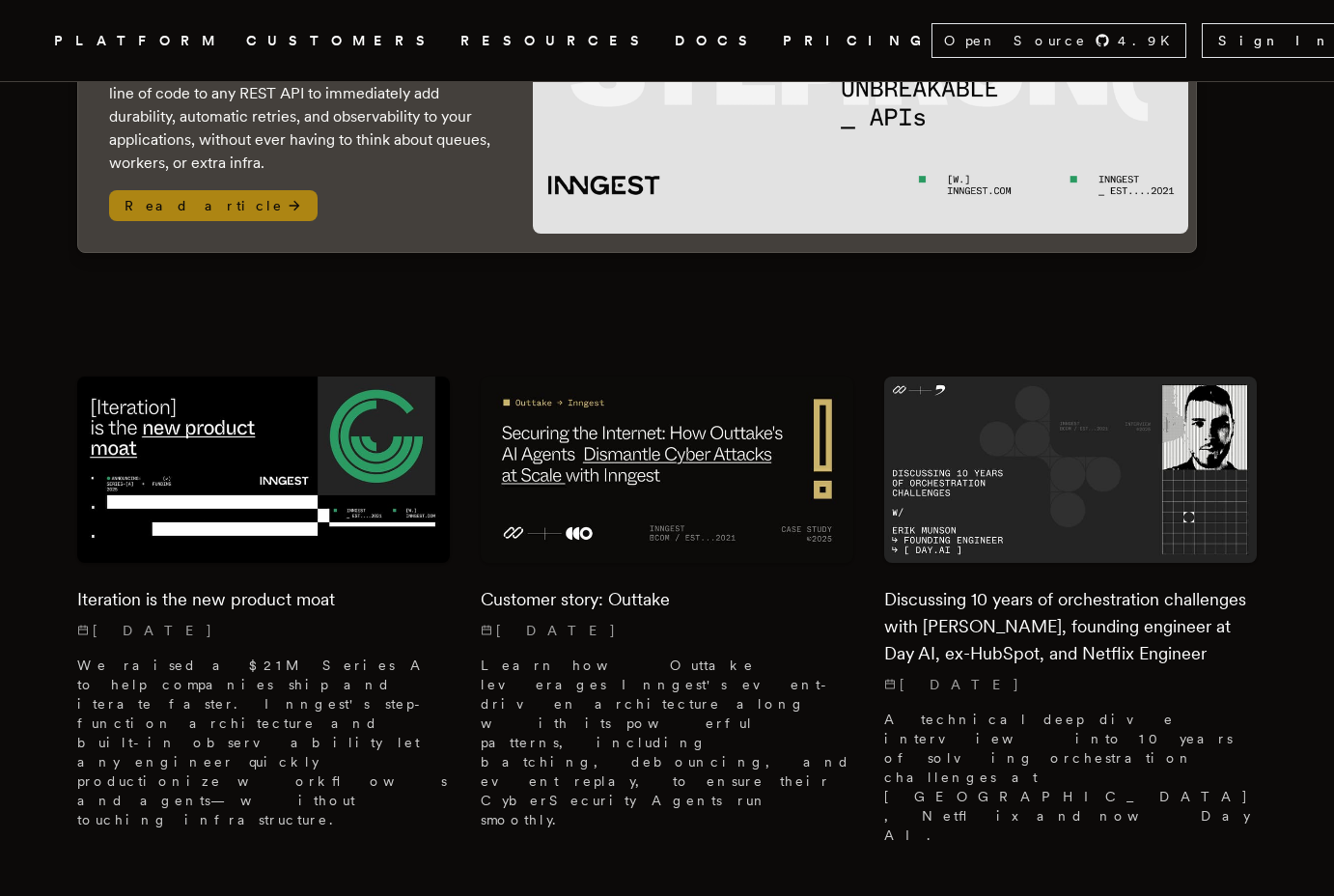
scroll to position [394, 0]
